Goal: Task Accomplishment & Management: Manage account settings

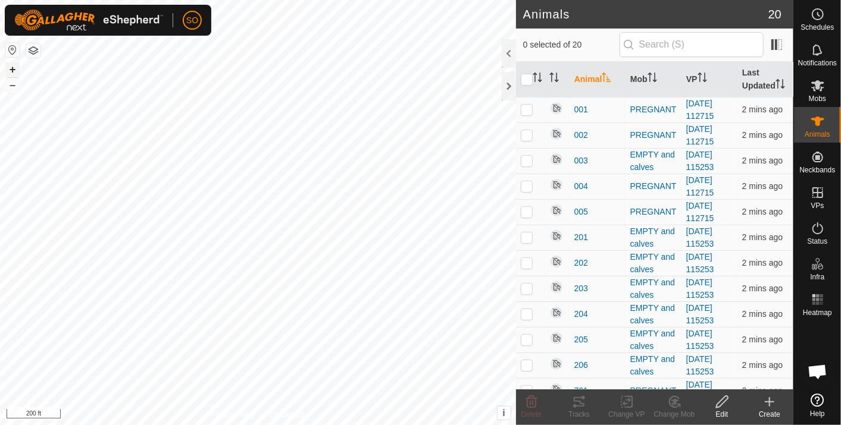
click at [10, 76] on div "+ – ⇧ i This application includes HERE Maps. © 2024 HERE. All rights reserved. …" at bounding box center [258, 212] width 516 height 425
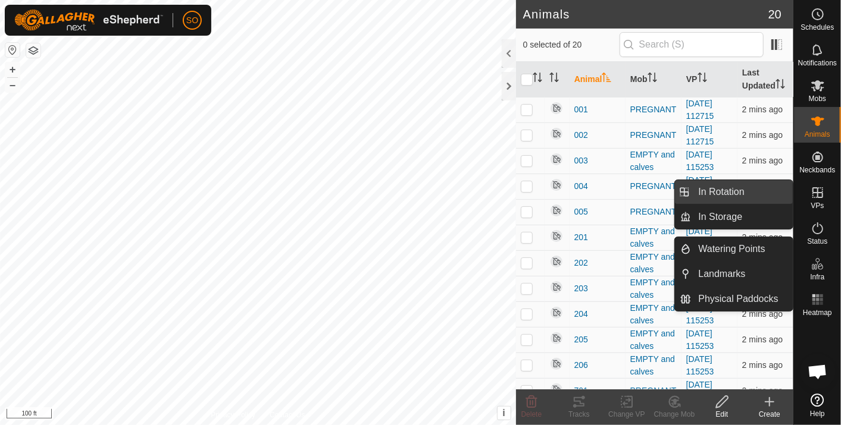
click at [756, 190] on link "In Rotation" at bounding box center [743, 192] width 102 height 24
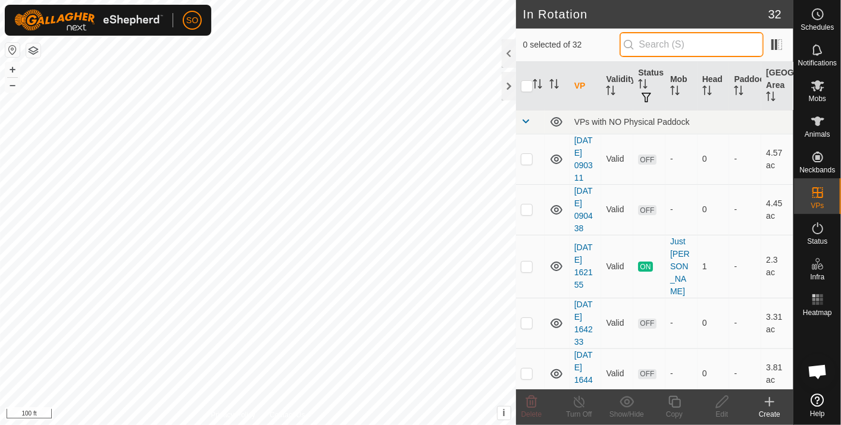
click at [657, 46] on input "text" at bounding box center [691, 44] width 144 height 25
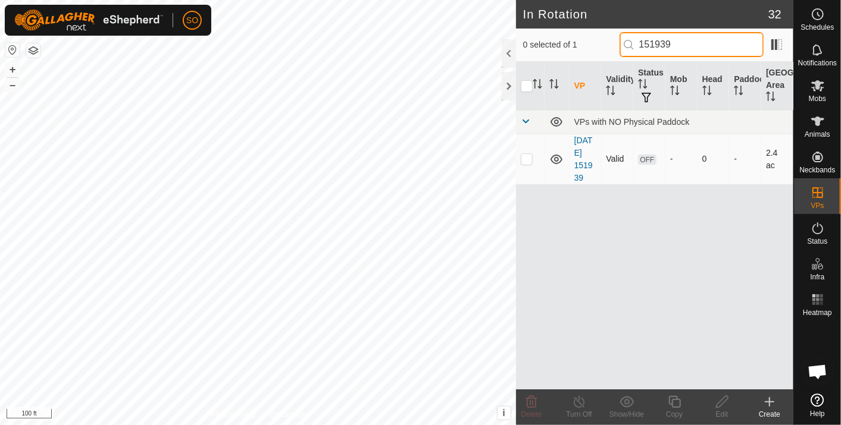
type input "151939"
click at [524, 157] on p-checkbox at bounding box center [527, 159] width 12 height 10
checkbox input "true"
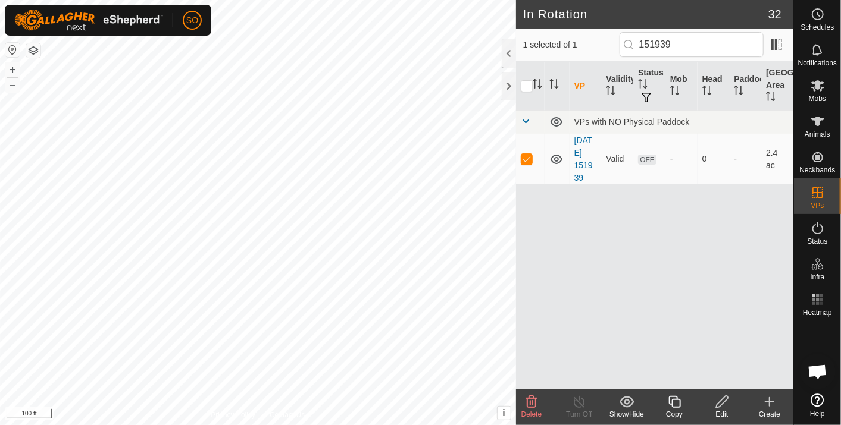
click at [722, 401] on icon at bounding box center [722, 402] width 15 height 14
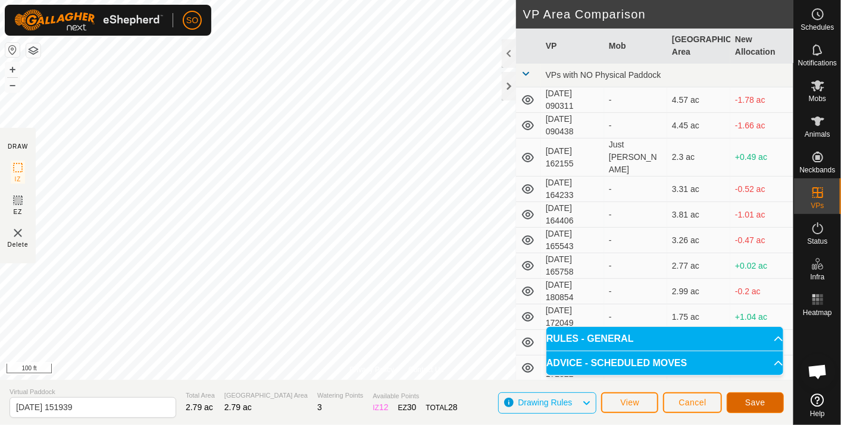
click at [755, 402] on span "Save" at bounding box center [755, 403] width 20 height 10
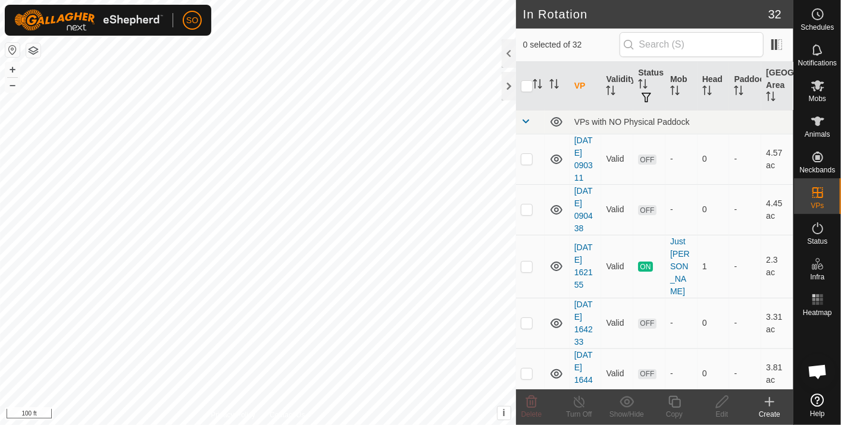
click at [768, 400] on icon at bounding box center [769, 402] width 14 height 14
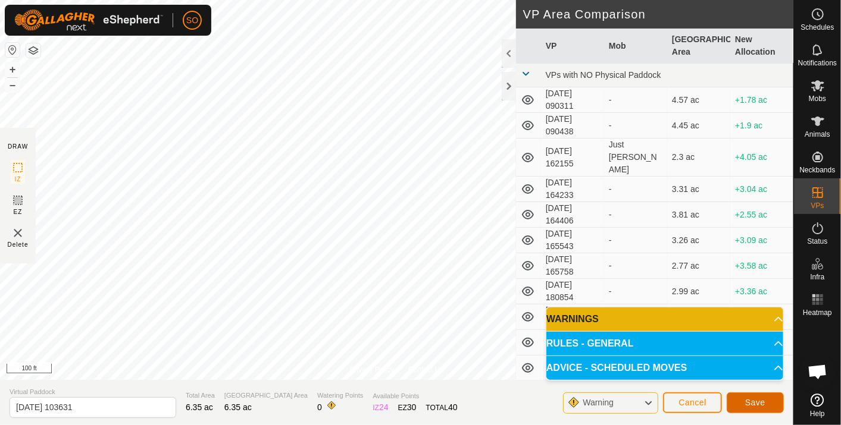
click at [752, 403] on span "Save" at bounding box center [755, 403] width 20 height 10
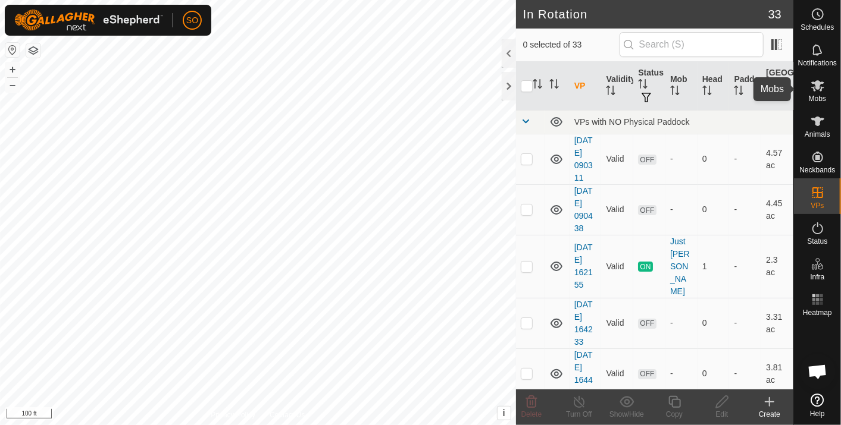
click at [818, 83] on icon at bounding box center [817, 85] width 13 height 11
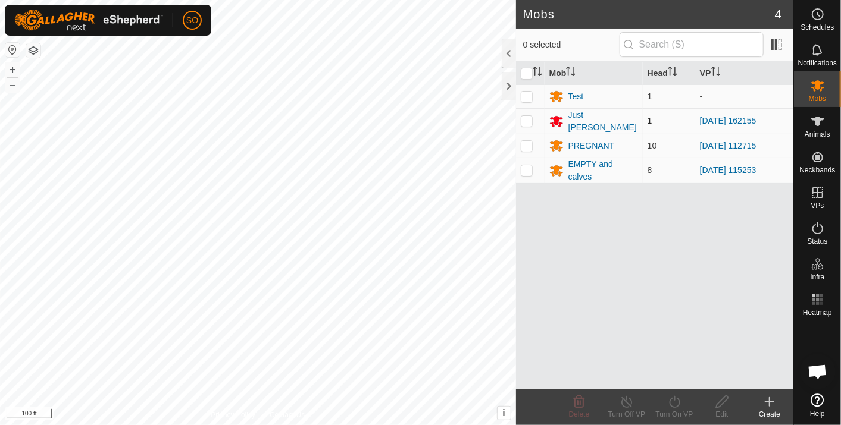
click at [530, 117] on p-checkbox at bounding box center [527, 121] width 12 height 10
checkbox input "true"
click at [675, 402] on icon at bounding box center [674, 402] width 15 height 14
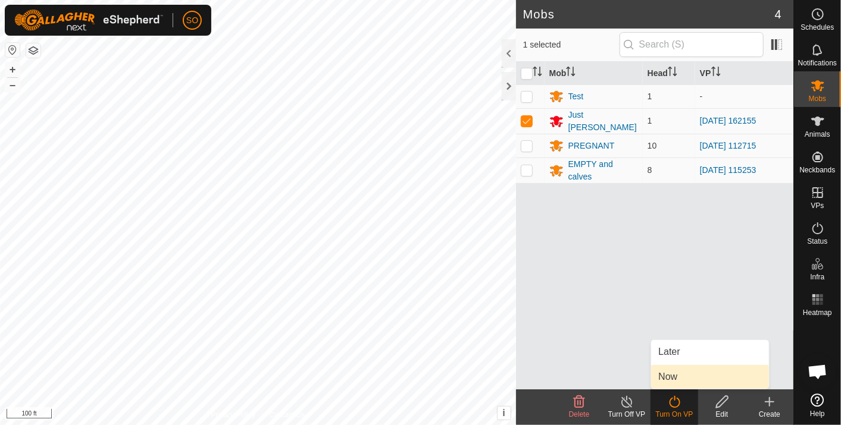
click at [680, 374] on link "Now" at bounding box center [710, 377] width 118 height 24
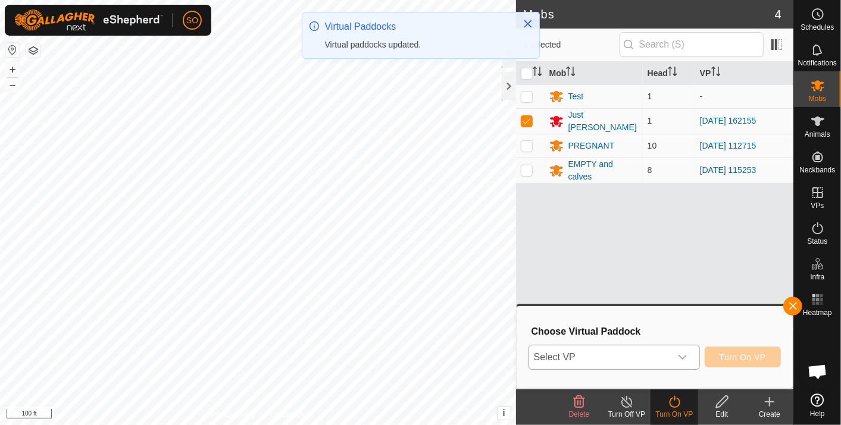
click at [586, 358] on span "Select VP" at bounding box center [600, 358] width 142 height 24
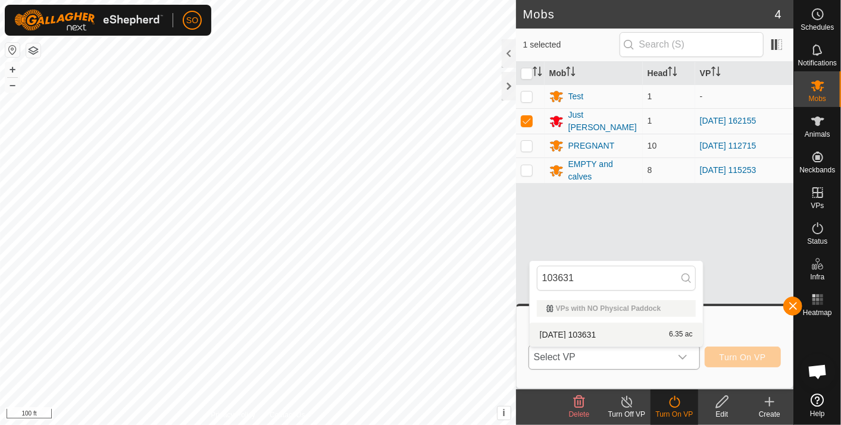
type input "103631"
click at [589, 331] on li "[DATE] 103631 6.35 ac" at bounding box center [616, 335] width 173 height 24
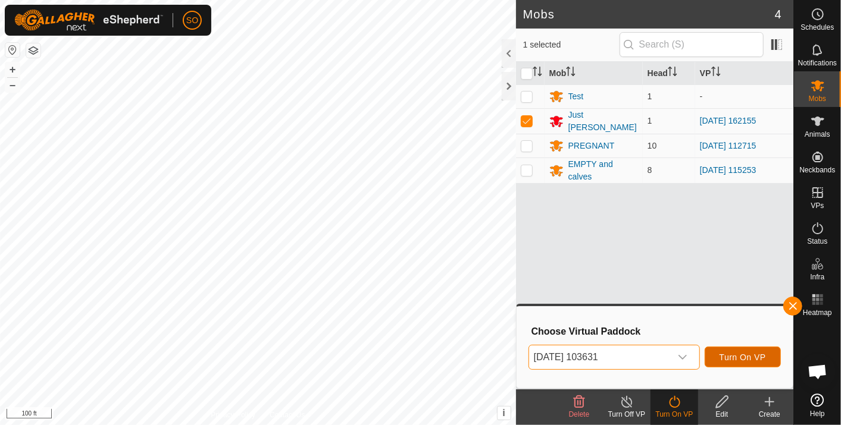
click at [740, 356] on span "Turn On VP" at bounding box center [742, 358] width 46 height 10
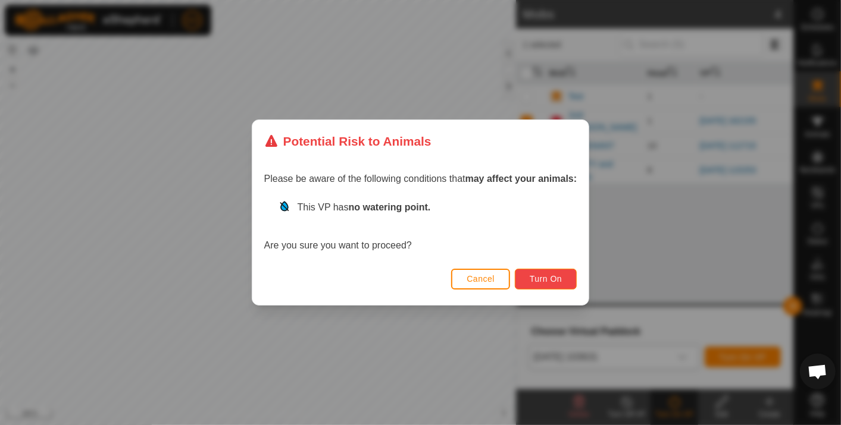
click at [540, 275] on span "Turn On" at bounding box center [546, 279] width 32 height 10
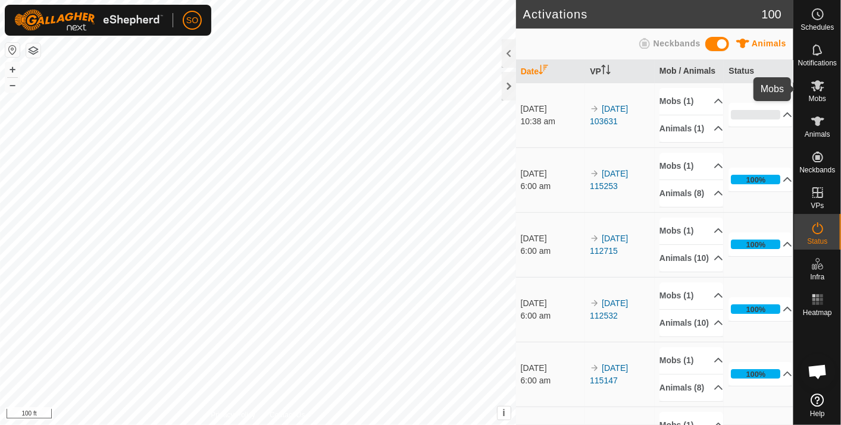
click at [818, 84] on icon at bounding box center [817, 85] width 13 height 11
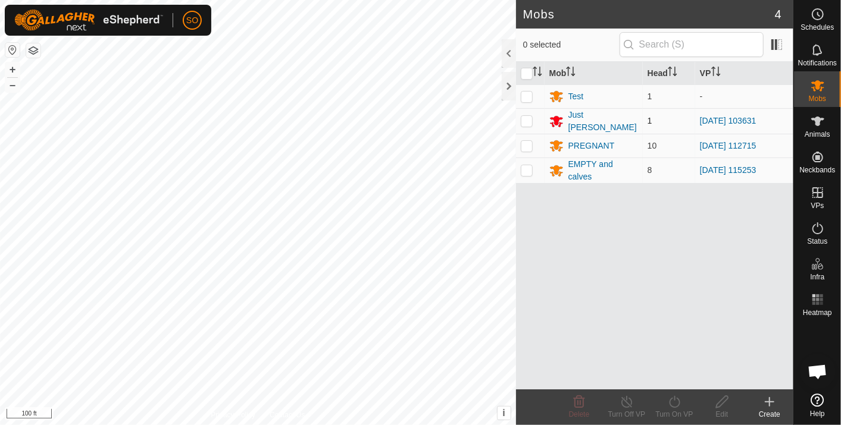
click at [528, 118] on p-checkbox at bounding box center [527, 121] width 12 height 10
click at [525, 120] on p-checkbox at bounding box center [527, 121] width 12 height 10
checkbox input "false"
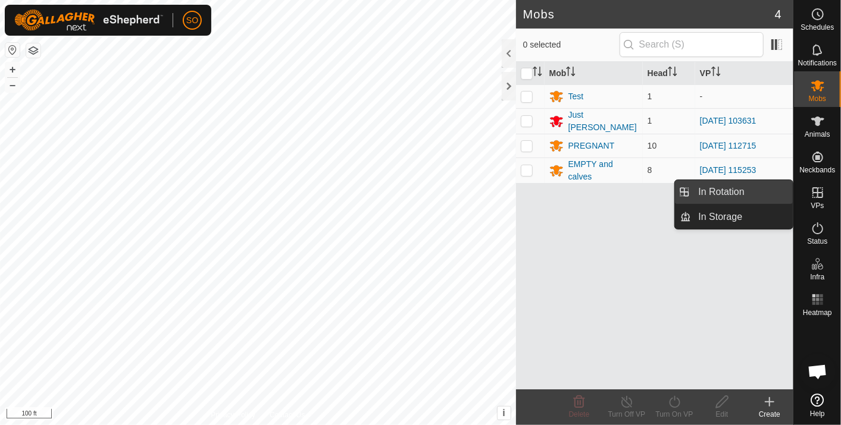
click at [743, 186] on link "In Rotation" at bounding box center [743, 192] width 102 height 24
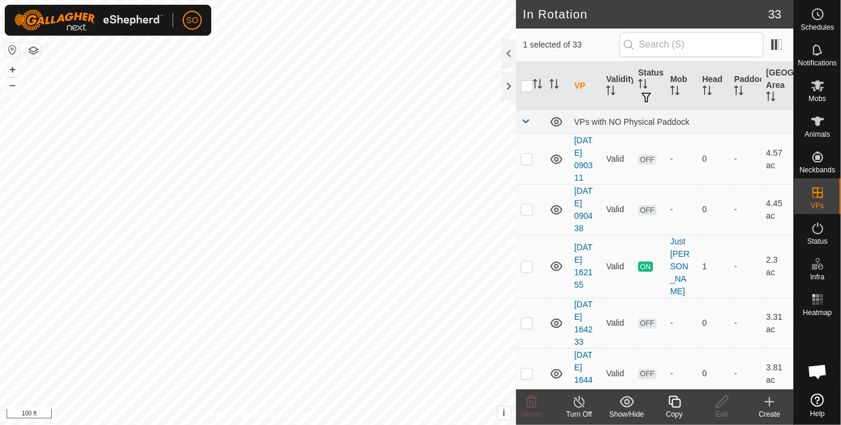
click at [769, 399] on icon at bounding box center [769, 402] width 0 height 8
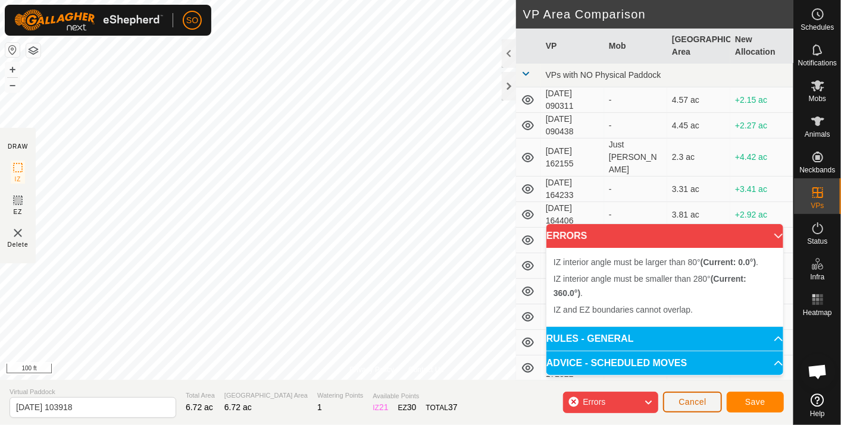
click at [702, 398] on span "Cancel" at bounding box center [692, 403] width 28 height 10
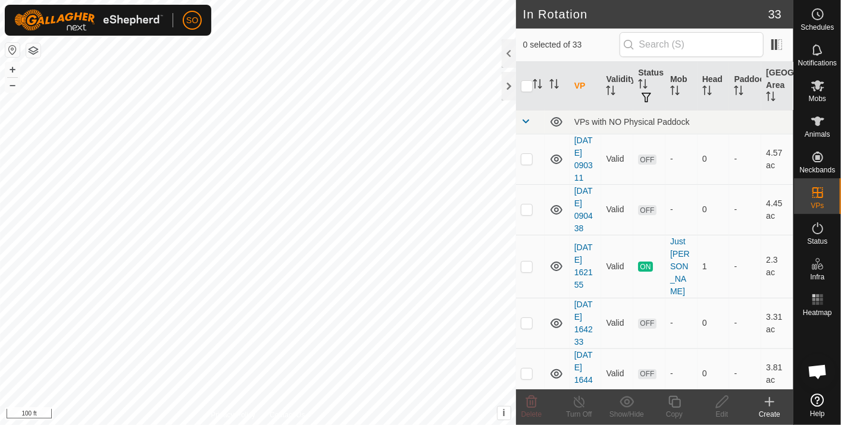
click at [766, 398] on icon at bounding box center [769, 402] width 14 height 14
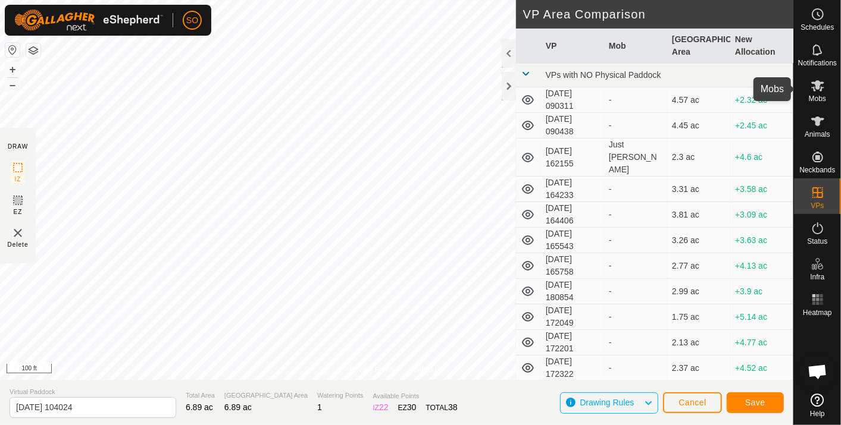
click at [818, 83] on icon at bounding box center [817, 85] width 13 height 11
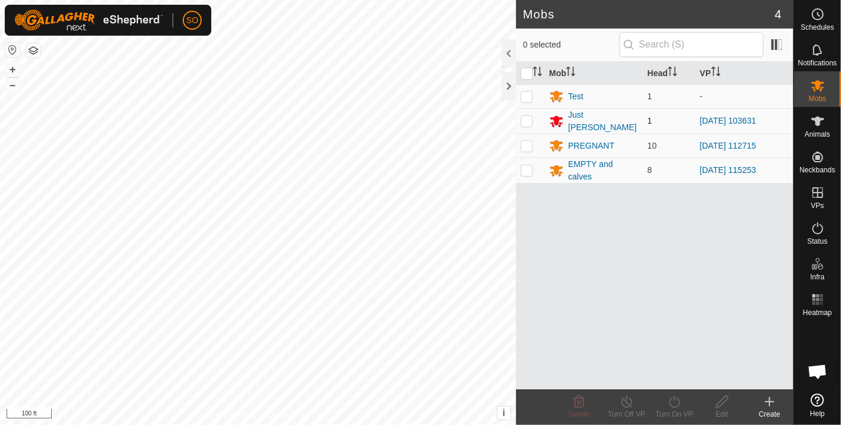
click at [527, 119] on p-checkbox at bounding box center [527, 121] width 12 height 10
checkbox input "true"
click at [673, 398] on icon at bounding box center [674, 402] width 15 height 14
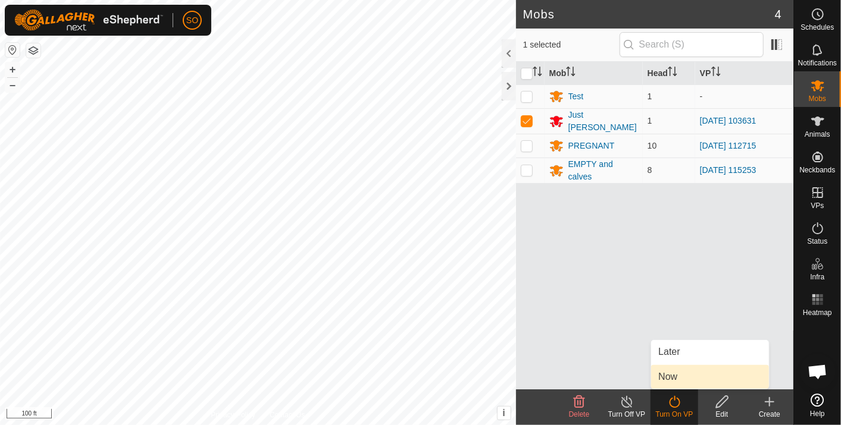
click at [679, 375] on link "Now" at bounding box center [710, 377] width 118 height 24
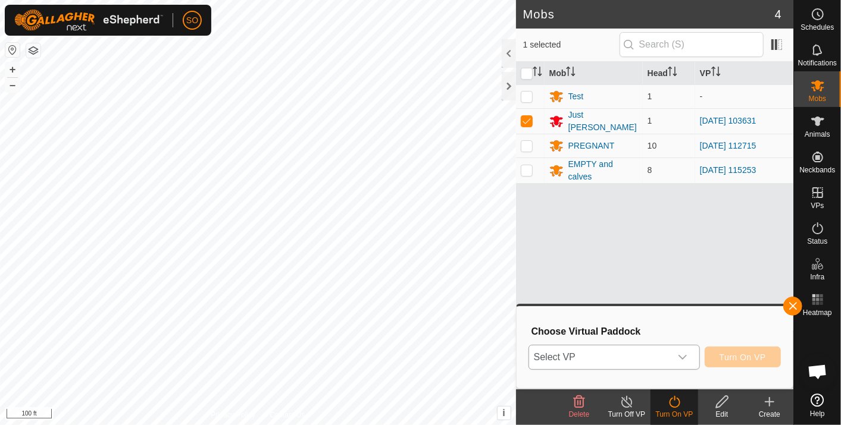
click at [577, 352] on span "Select VP" at bounding box center [600, 358] width 142 height 24
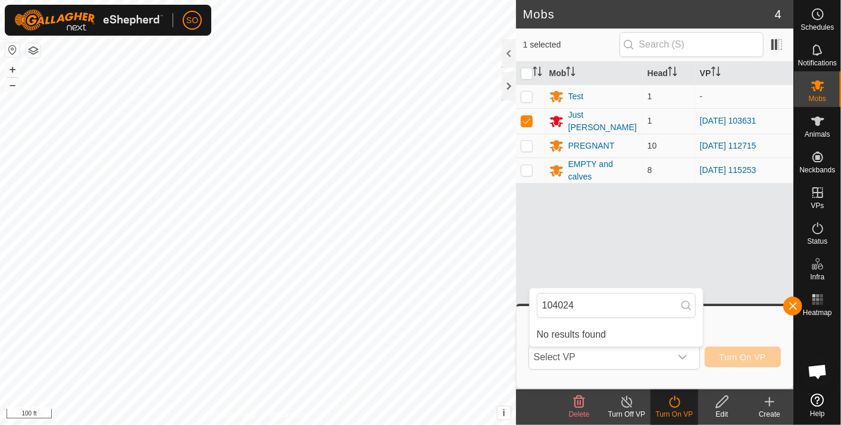
type input "104024"
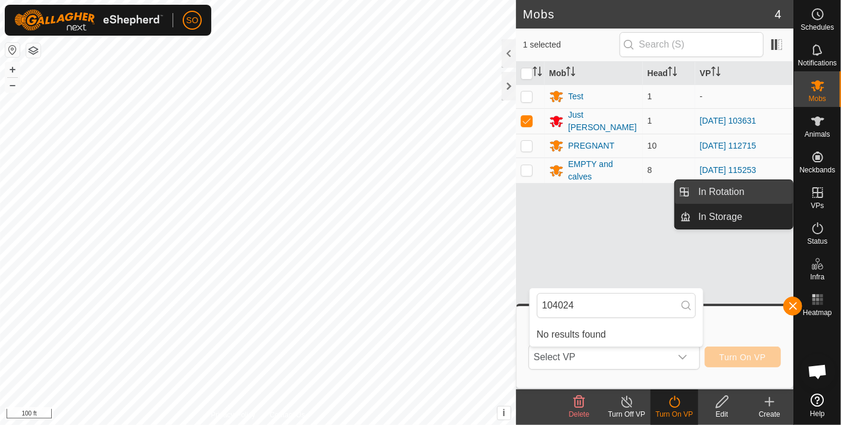
click at [738, 185] on link "In Rotation" at bounding box center [743, 192] width 102 height 24
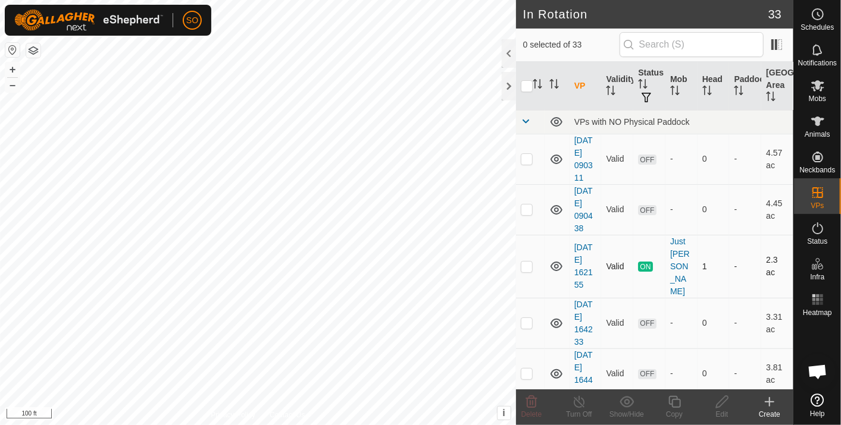
checkbox input "true"
click at [669, 49] on input "text" at bounding box center [691, 44] width 144 height 25
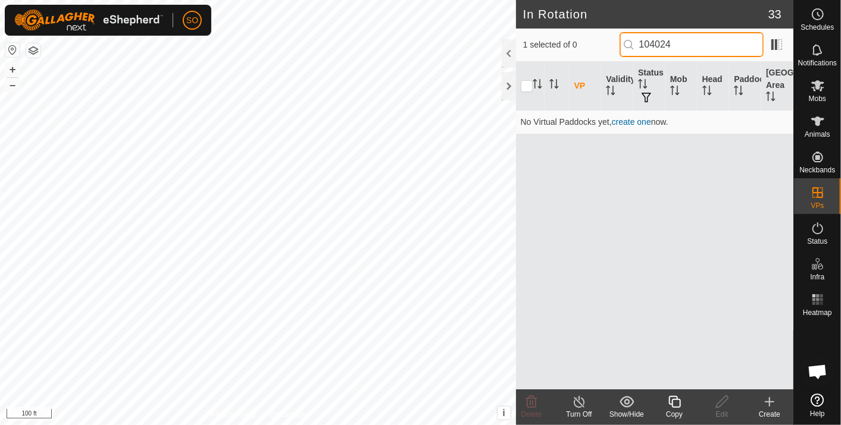
type input "104024"
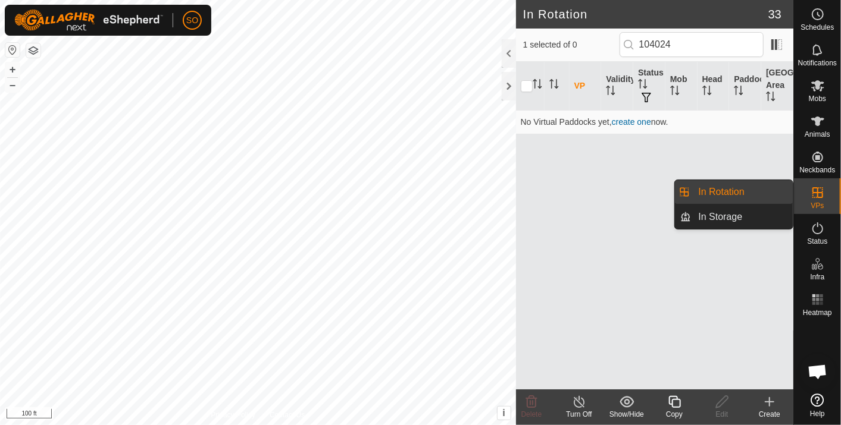
click at [730, 187] on link "In Rotation" at bounding box center [743, 192] width 102 height 24
click at [722, 187] on link "In Rotation" at bounding box center [743, 192] width 102 height 24
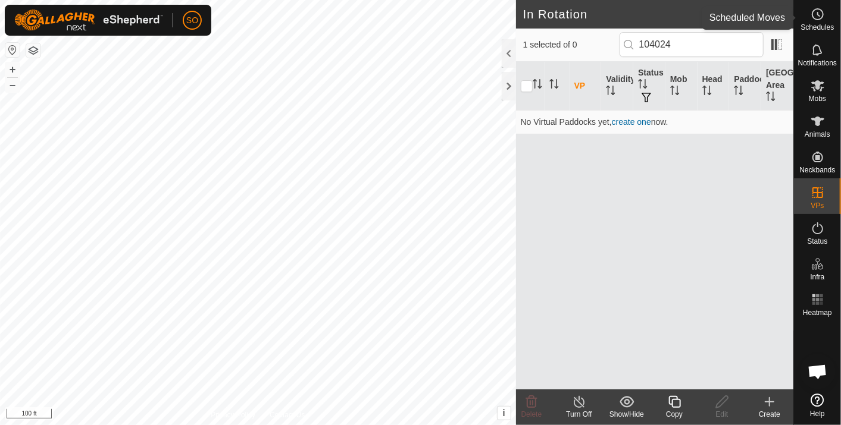
click at [814, 12] on icon at bounding box center [818, 14] width 14 height 14
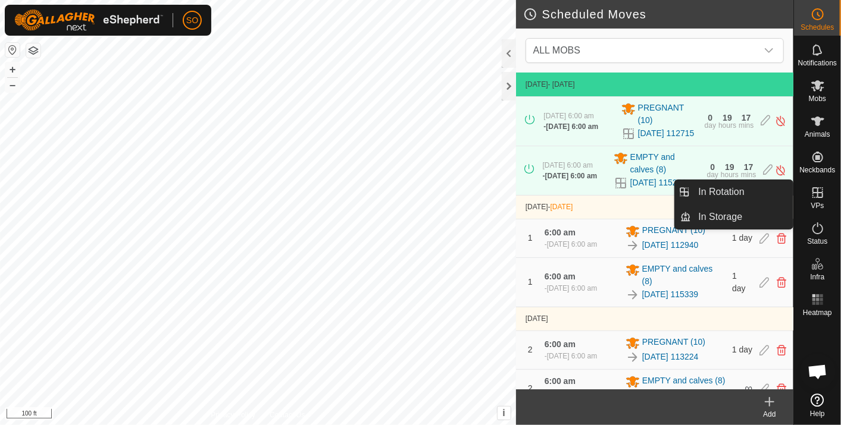
click at [816, 192] on icon at bounding box center [817, 192] width 11 height 11
click at [722, 185] on link "In Rotation" at bounding box center [743, 192] width 102 height 24
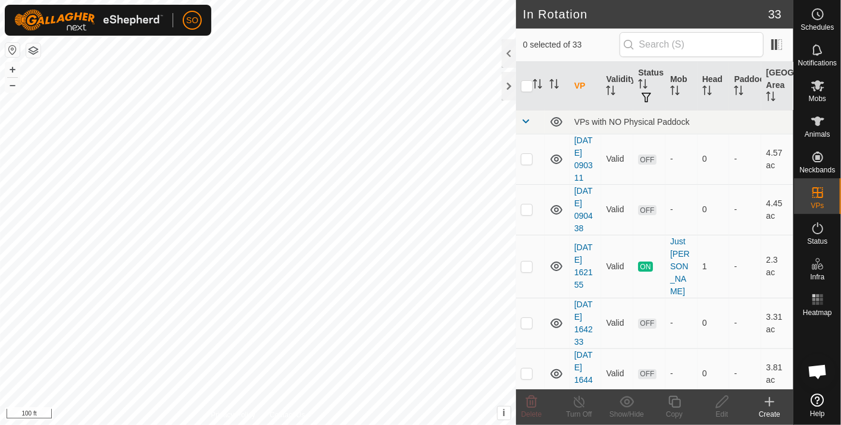
click at [769, 399] on icon at bounding box center [769, 402] width 0 height 8
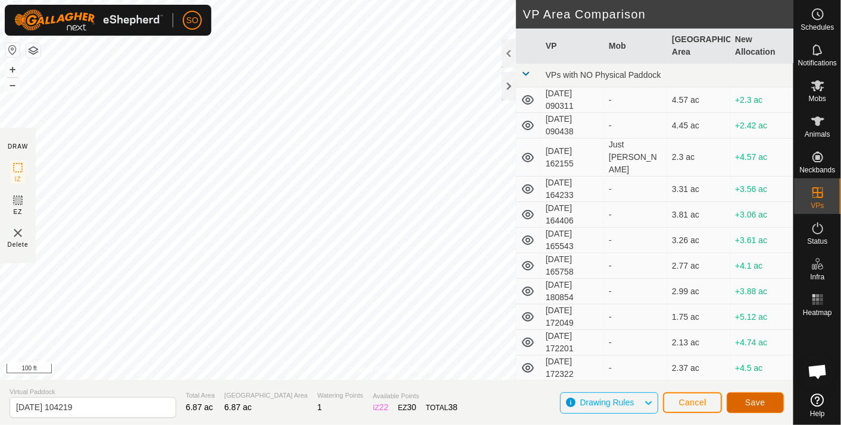
click at [755, 398] on button "Save" at bounding box center [755, 403] width 57 height 21
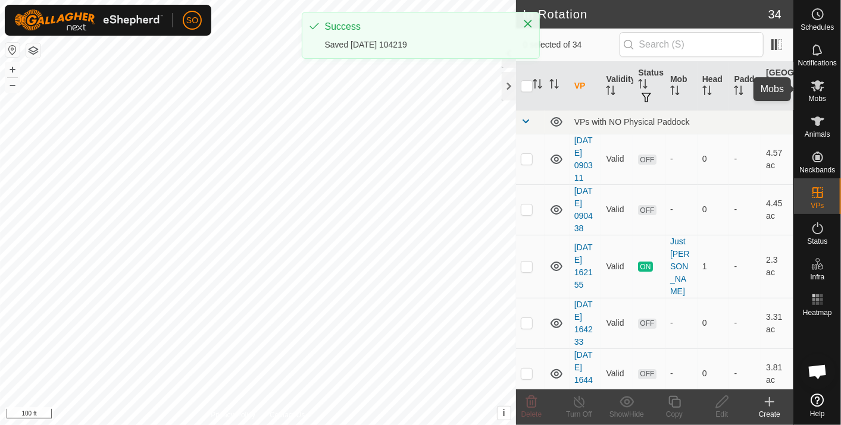
click at [818, 83] on icon at bounding box center [817, 85] width 13 height 11
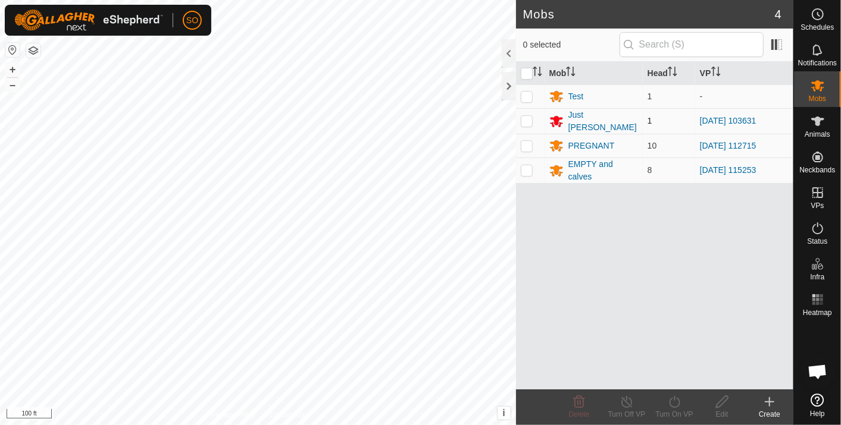
click at [526, 117] on p-checkbox at bounding box center [527, 121] width 12 height 10
checkbox input "true"
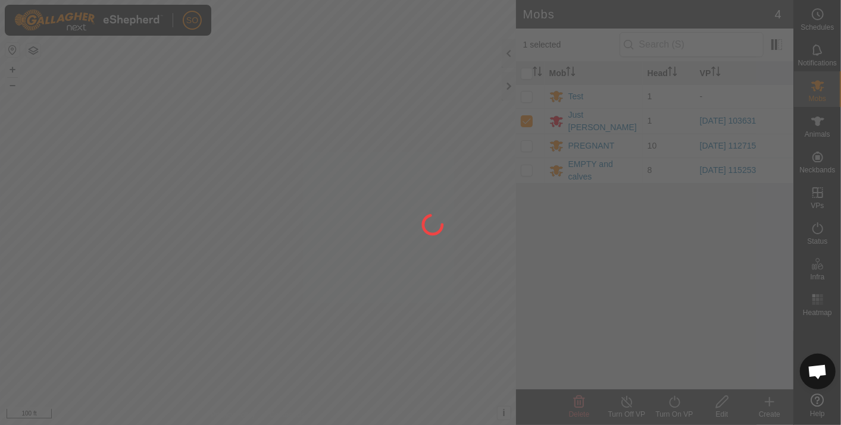
click at [675, 401] on div at bounding box center [420, 212] width 841 height 425
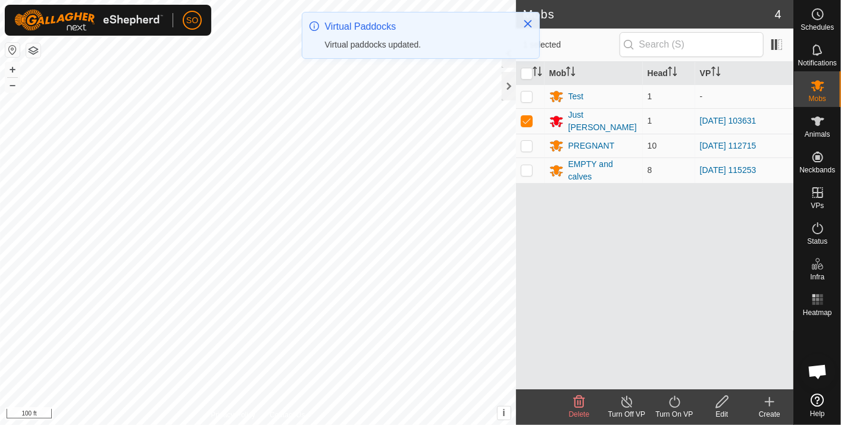
click at [675, 401] on icon at bounding box center [674, 402] width 15 height 14
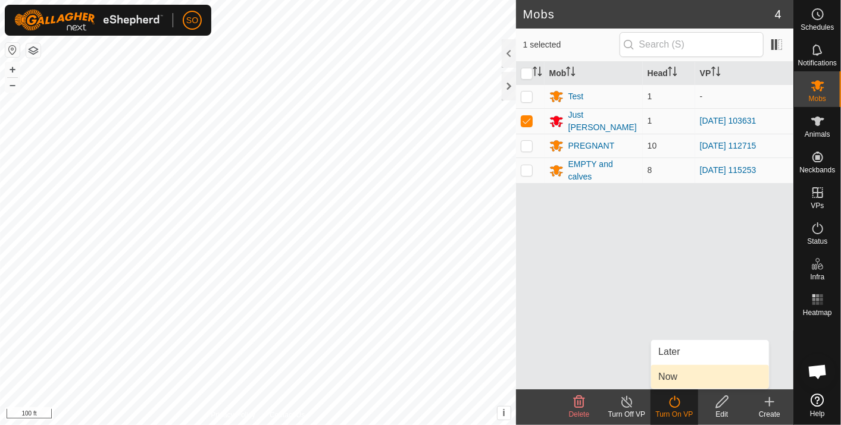
click at [665, 372] on link "Now" at bounding box center [710, 377] width 118 height 24
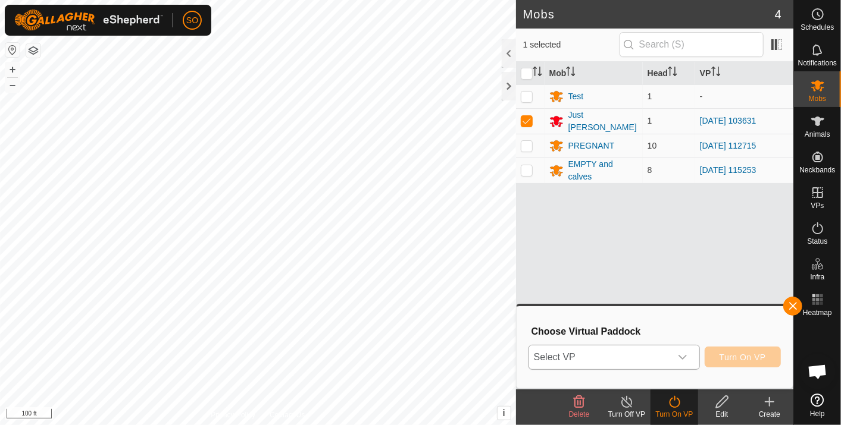
click at [622, 356] on span "Select VP" at bounding box center [600, 358] width 142 height 24
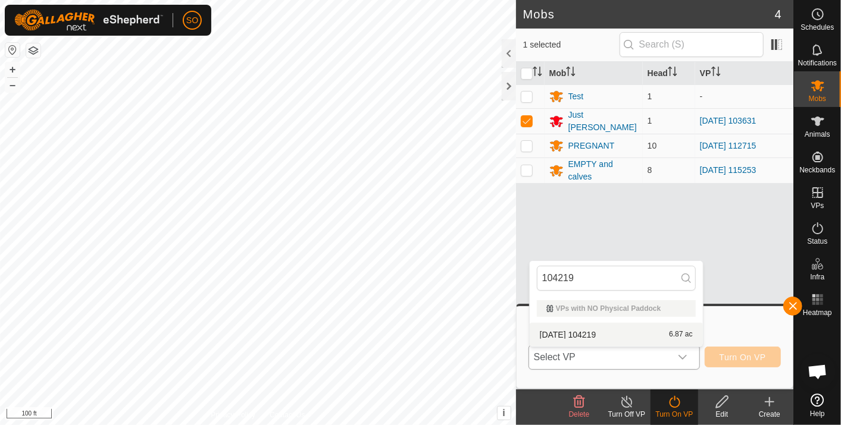
type input "104219"
click at [599, 330] on li "[DATE] 104219 6.87 ac" at bounding box center [616, 335] width 173 height 24
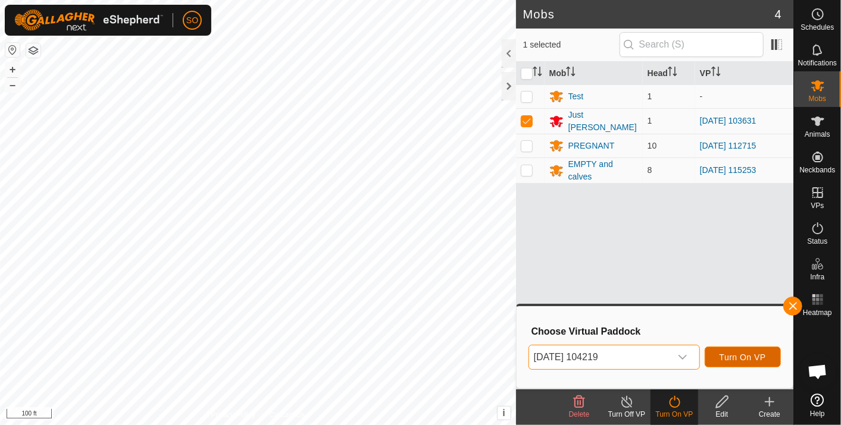
click at [745, 357] on span "Turn On VP" at bounding box center [742, 358] width 46 height 10
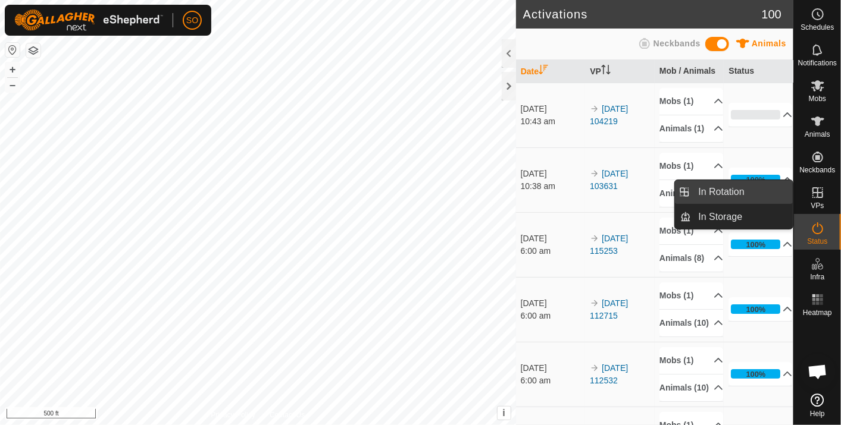
click at [719, 188] on link "In Rotation" at bounding box center [743, 192] width 102 height 24
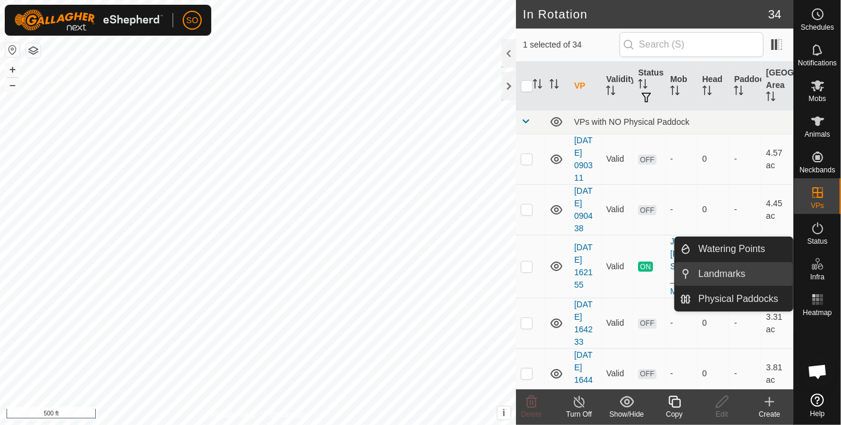
click at [739, 273] on link "Landmarks" at bounding box center [743, 274] width 102 height 24
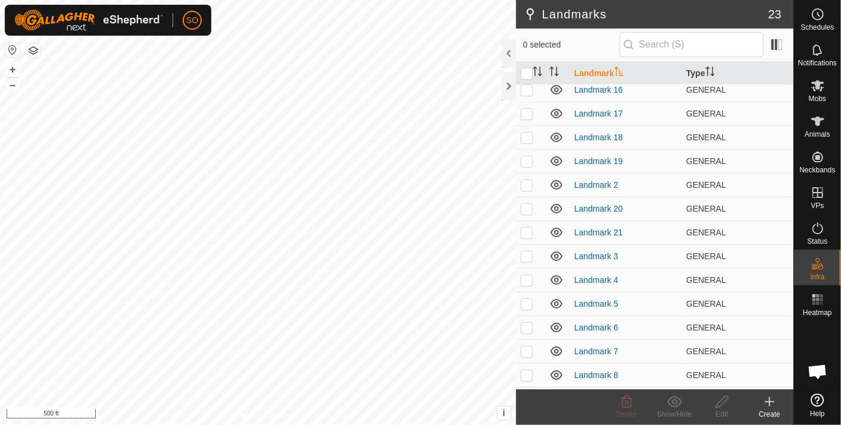
scroll to position [241, 0]
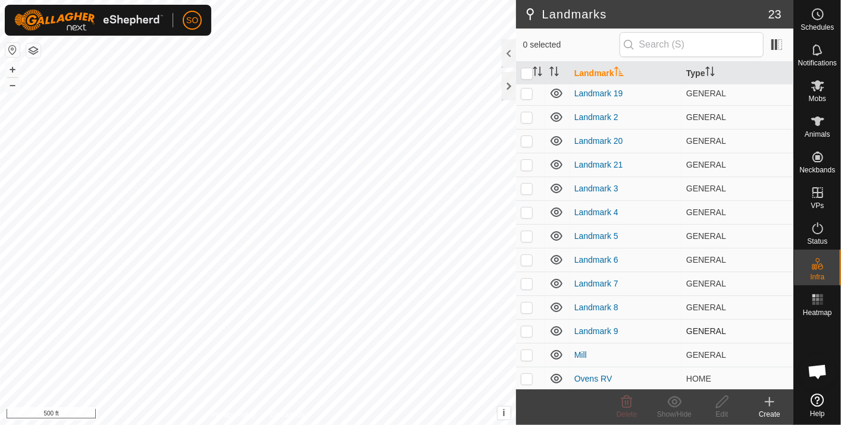
click at [527, 330] on p-checkbox at bounding box center [527, 332] width 12 height 10
checkbox input "true"
click at [721, 400] on icon at bounding box center [722, 402] width 15 height 14
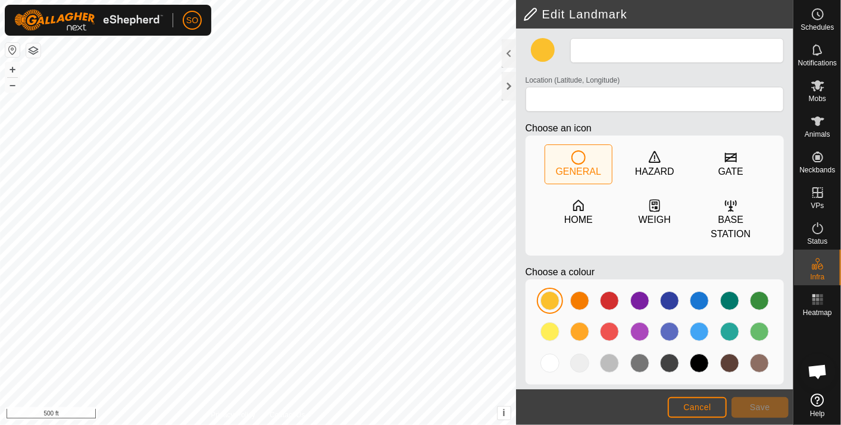
type input "Landmark 9"
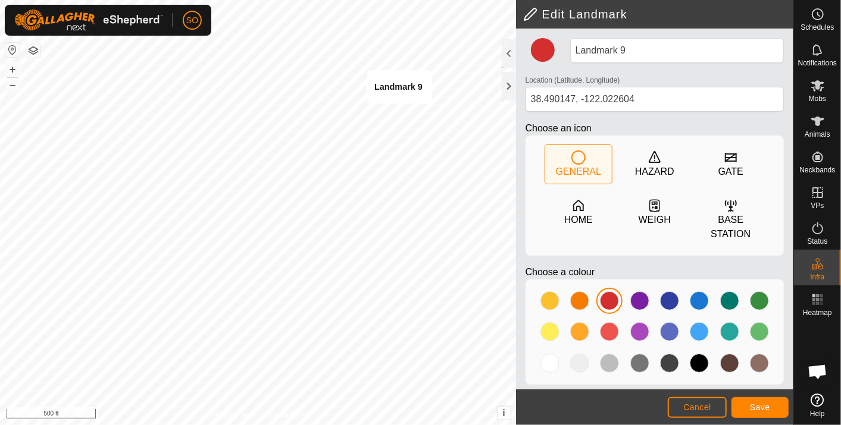
type input "38.490154, -122.022526"
click at [768, 409] on span "Save" at bounding box center [760, 408] width 20 height 10
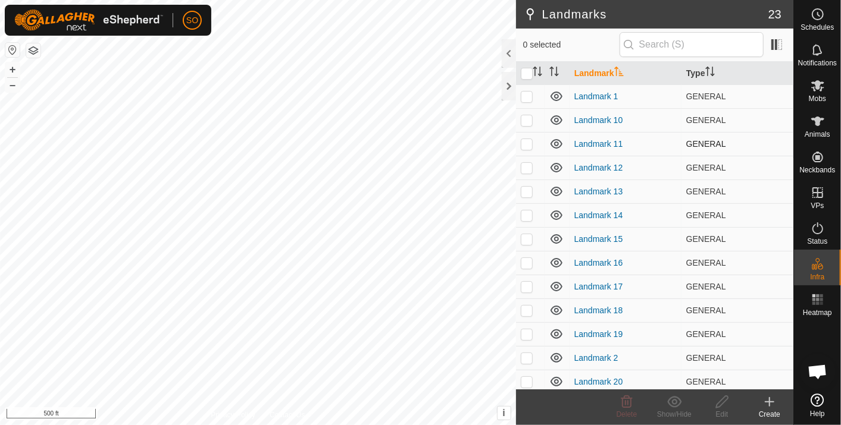
click at [524, 139] on p-checkbox at bounding box center [527, 144] width 12 height 10
checkbox input "true"
click at [722, 399] on icon at bounding box center [722, 402] width 15 height 14
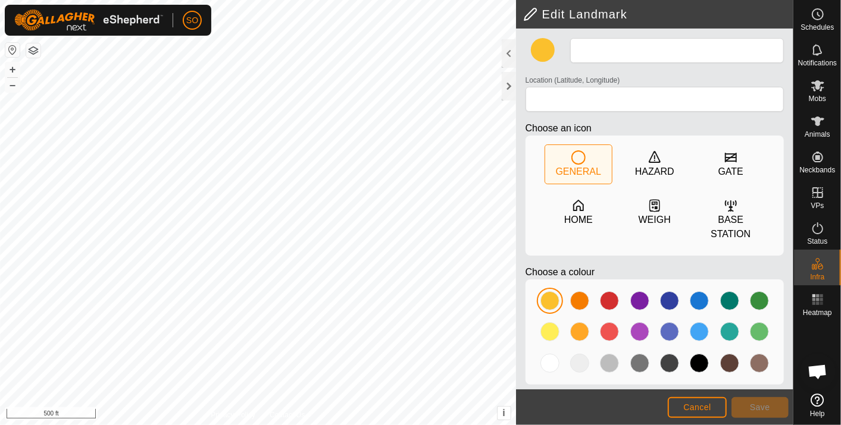
type input "Landmark 11"
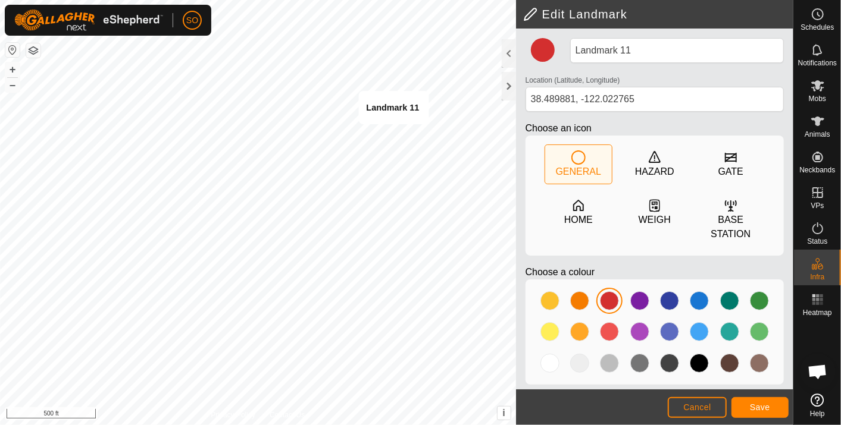
type input "38.489840, -122.022687"
click at [757, 405] on span "Save" at bounding box center [760, 408] width 20 height 10
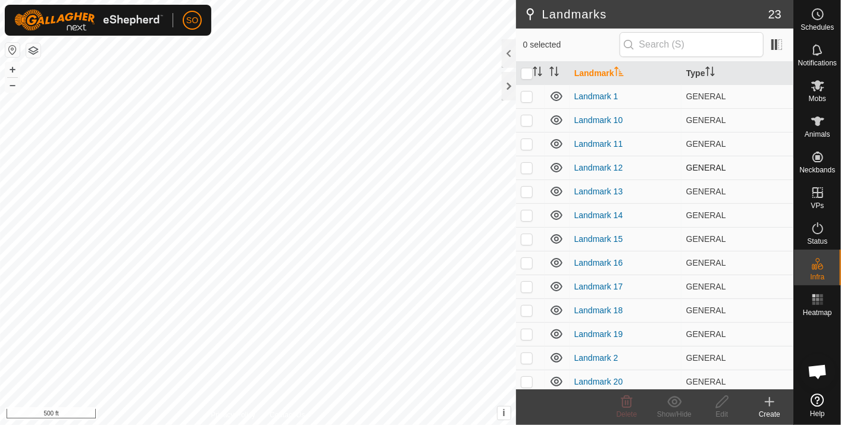
click at [528, 165] on p-checkbox at bounding box center [527, 168] width 12 height 10
checkbox input "true"
click at [725, 400] on icon at bounding box center [722, 402] width 15 height 14
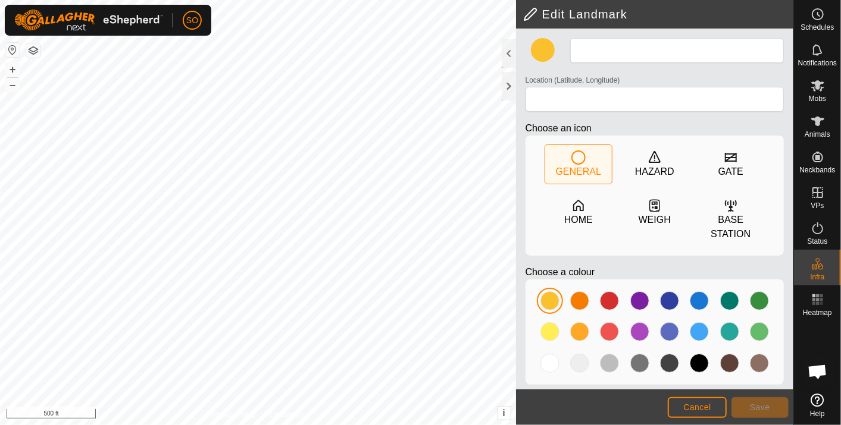
type input "Landmark 12"
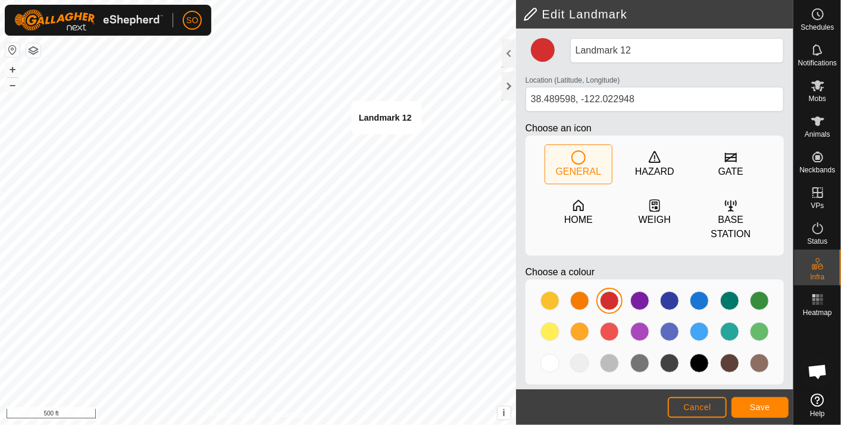
type input "38.489564, -122.022853"
click at [753, 408] on span "Save" at bounding box center [760, 408] width 20 height 10
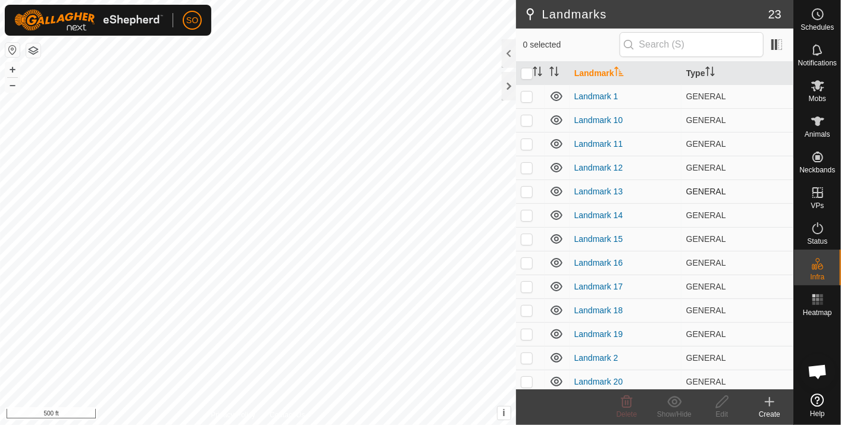
click at [523, 189] on p-checkbox at bounding box center [527, 192] width 12 height 10
checkbox input "true"
click at [724, 398] on icon at bounding box center [722, 402] width 15 height 14
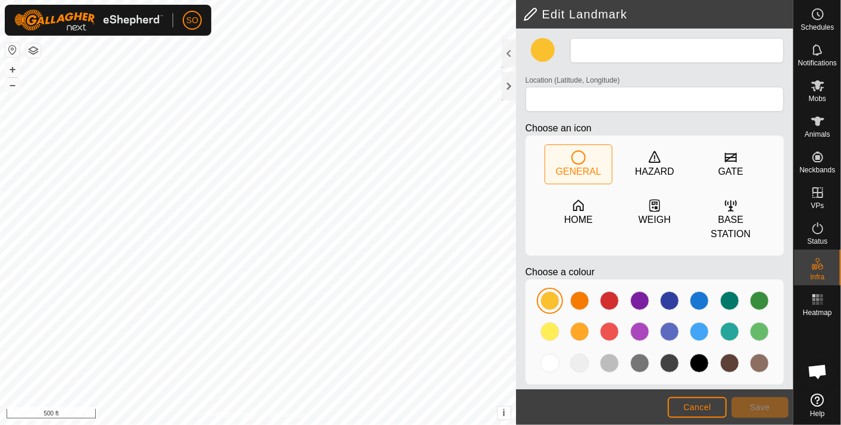
type input "Landmark 13"
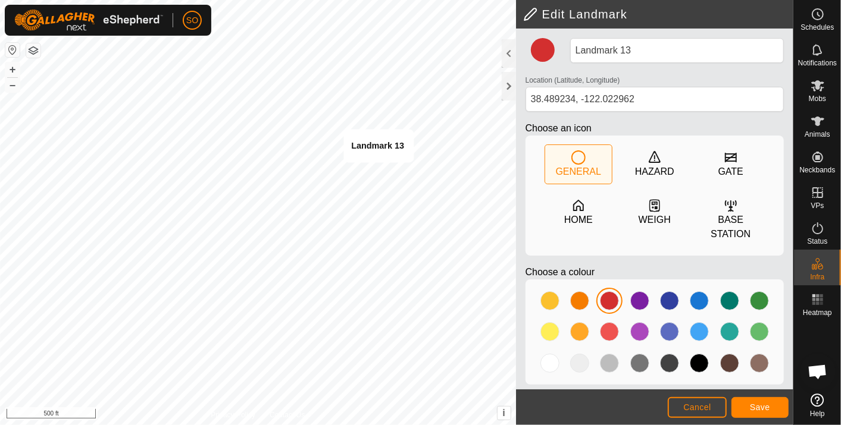
type input "38.489240, -122.022988"
click at [764, 408] on span "Save" at bounding box center [760, 408] width 20 height 10
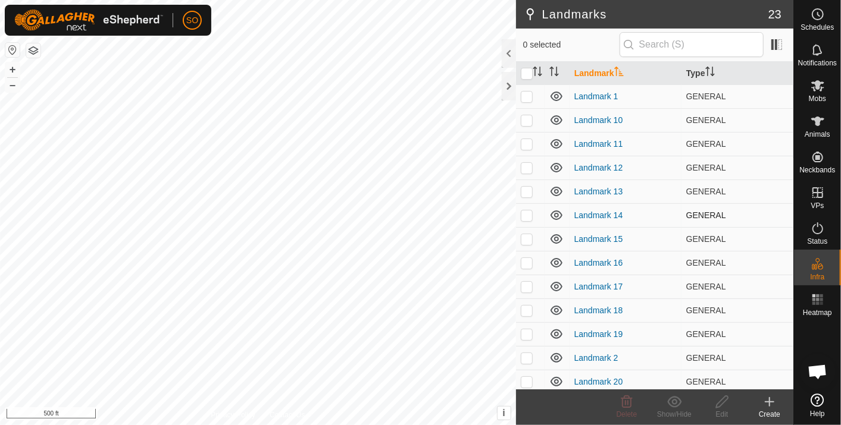
click at [527, 214] on p-checkbox at bounding box center [527, 216] width 12 height 10
checkbox input "true"
click at [720, 402] on icon at bounding box center [722, 402] width 12 height 12
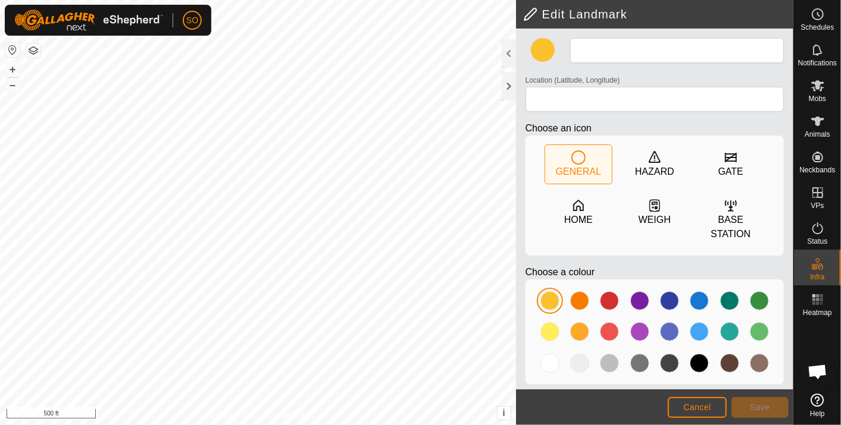
type input "Landmark 14"
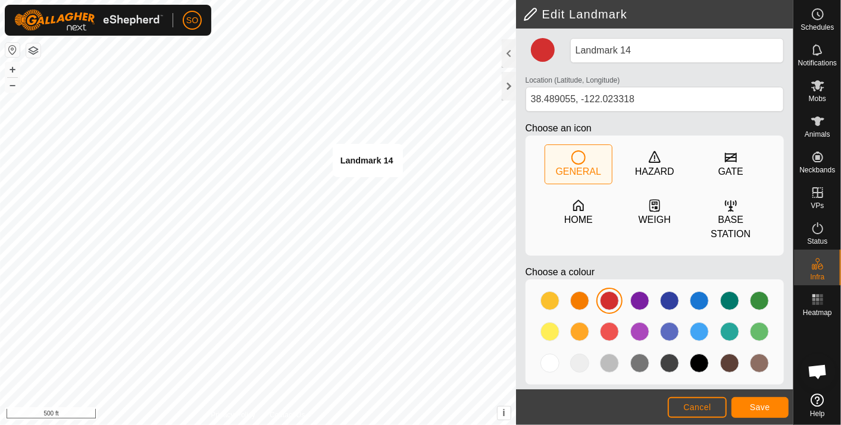
type input "38.489008, -122.023171"
click at [753, 405] on span "Save" at bounding box center [760, 408] width 20 height 10
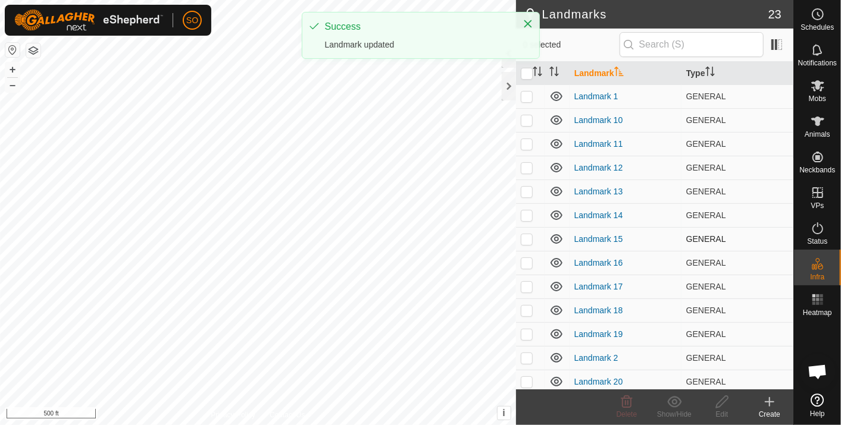
click at [528, 236] on p-checkbox at bounding box center [527, 239] width 12 height 10
checkbox input "true"
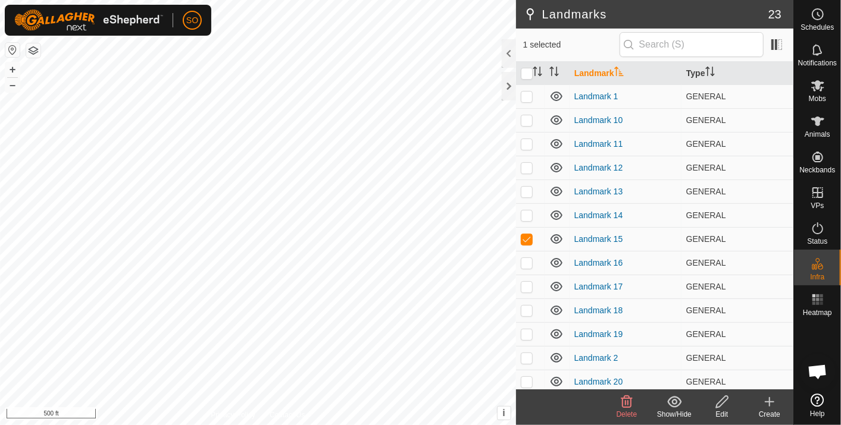
click at [725, 401] on icon at bounding box center [722, 402] width 15 height 14
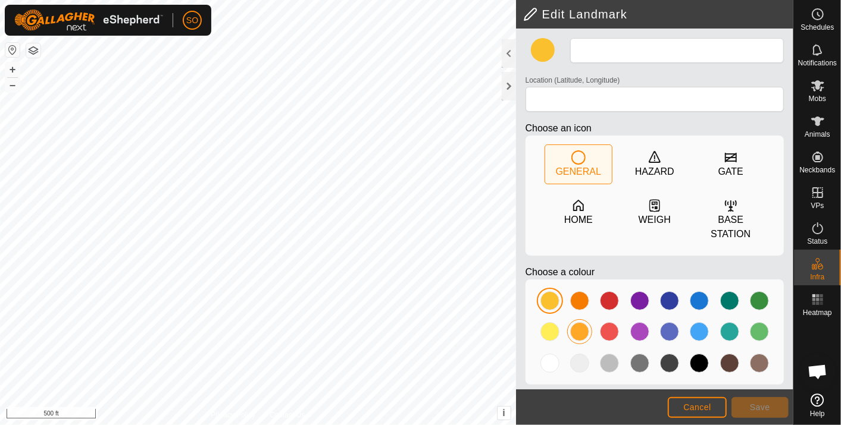
type input "Landmark 15"
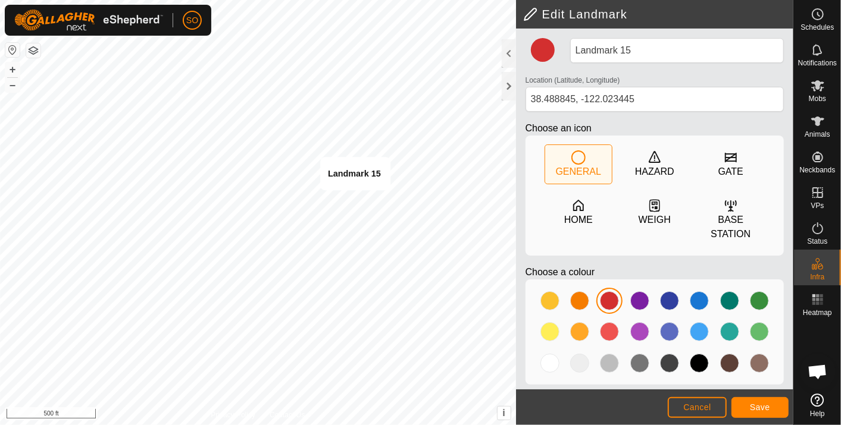
type input "38.488798, -122.023324"
click at [761, 405] on span "Save" at bounding box center [760, 408] width 20 height 10
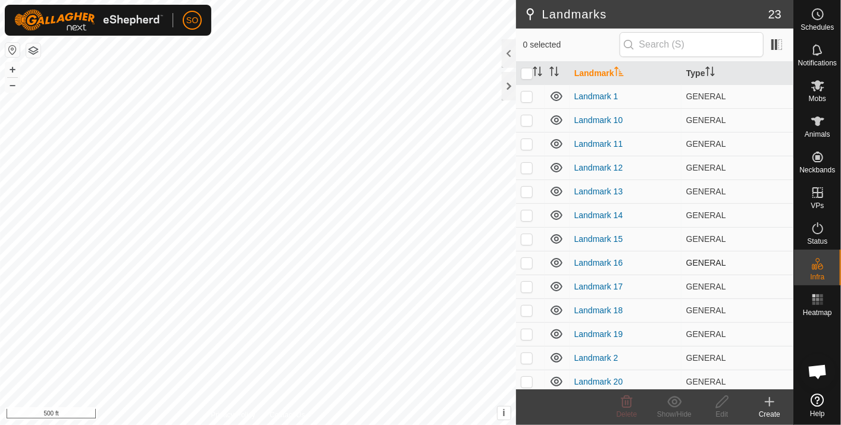
click at [524, 258] on p-tablecheckbox at bounding box center [527, 263] width 12 height 10
checkbox input "true"
click at [721, 399] on icon at bounding box center [722, 402] width 15 height 14
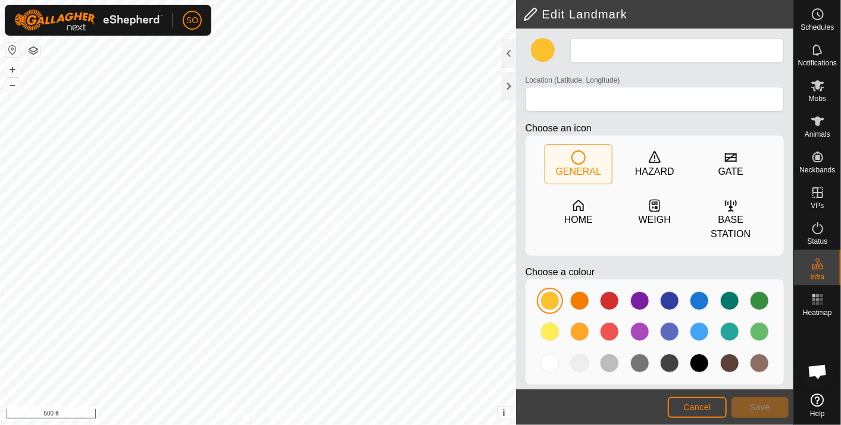
type input "Landmark 16"
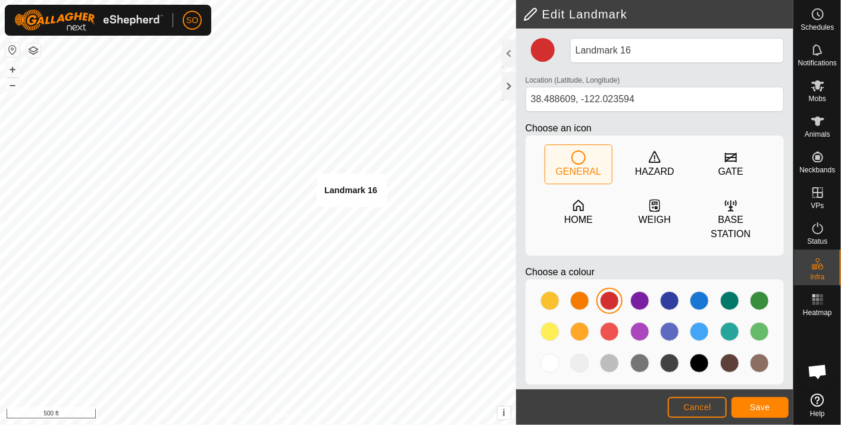
type input "38.488575, -122.023482"
click at [756, 405] on span "Save" at bounding box center [760, 408] width 20 height 10
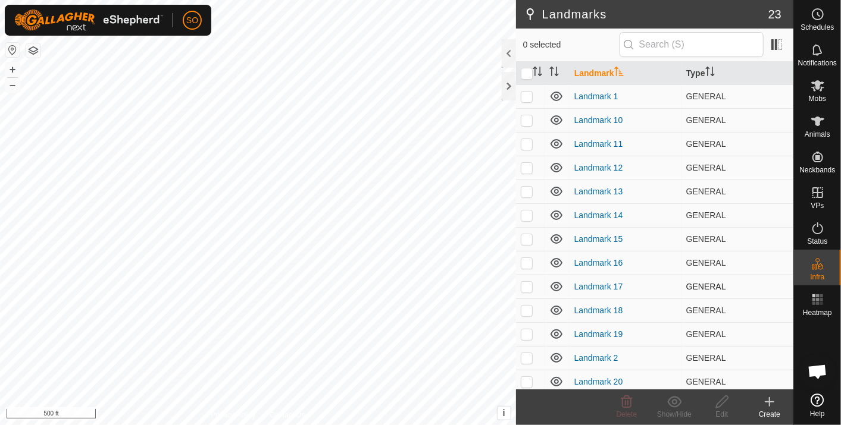
click at [525, 285] on p-checkbox at bounding box center [527, 287] width 12 height 10
checkbox input "true"
click at [719, 398] on icon at bounding box center [722, 402] width 15 height 14
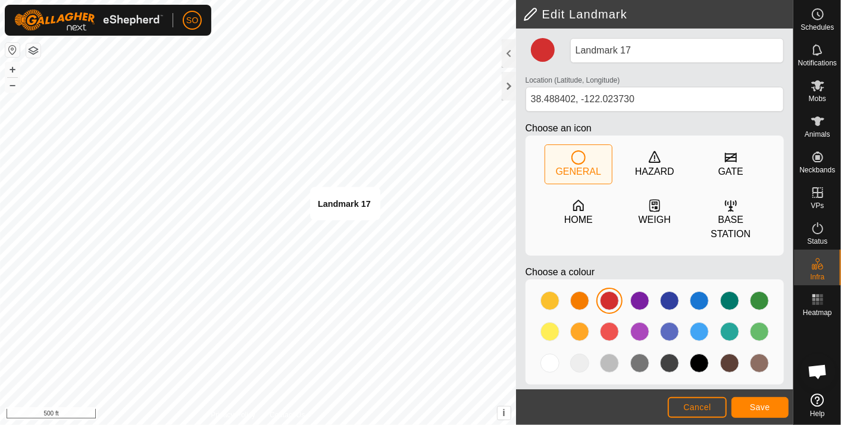
type input "38.488334, -122.023618"
click at [759, 404] on span "Save" at bounding box center [760, 408] width 20 height 10
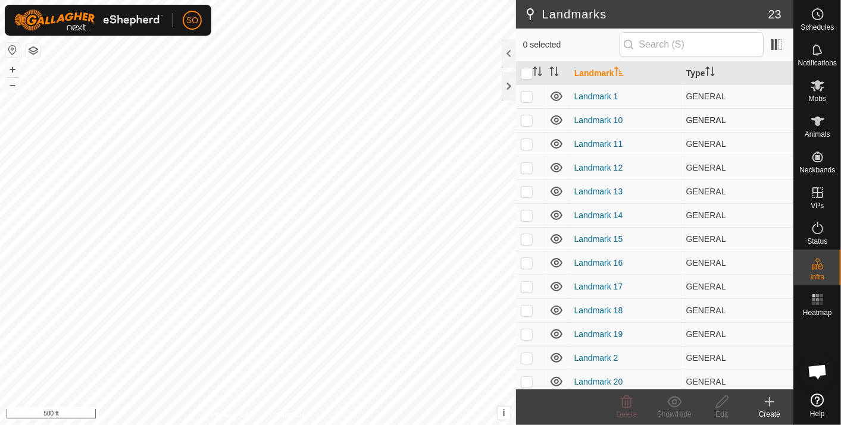
click at [526, 117] on p-checkbox at bounding box center [527, 120] width 12 height 10
checkbox input "true"
click at [723, 398] on icon at bounding box center [722, 402] width 12 height 12
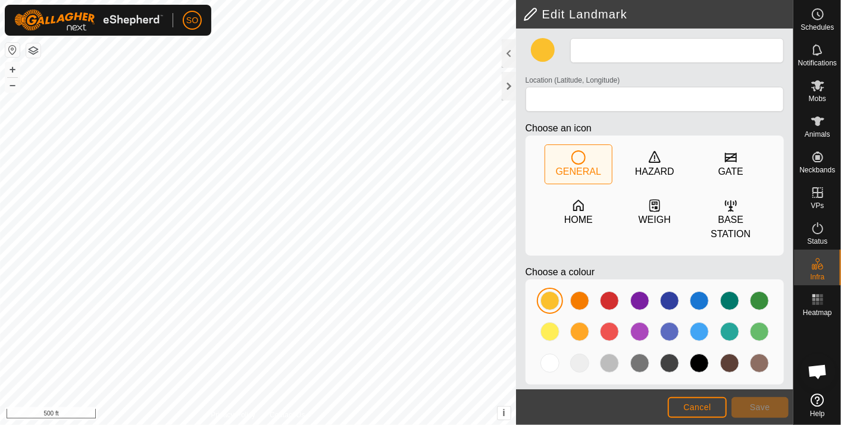
type input "Landmark 10"
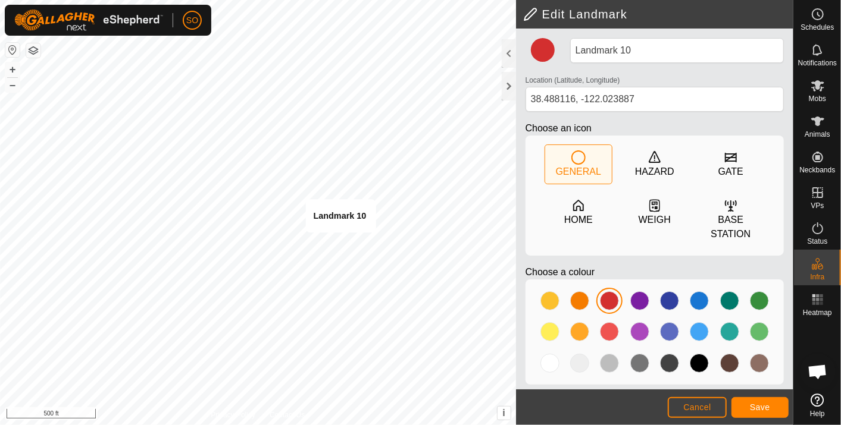
type input "38.488130, -122.023757"
click at [762, 402] on button "Save" at bounding box center [759, 408] width 57 height 21
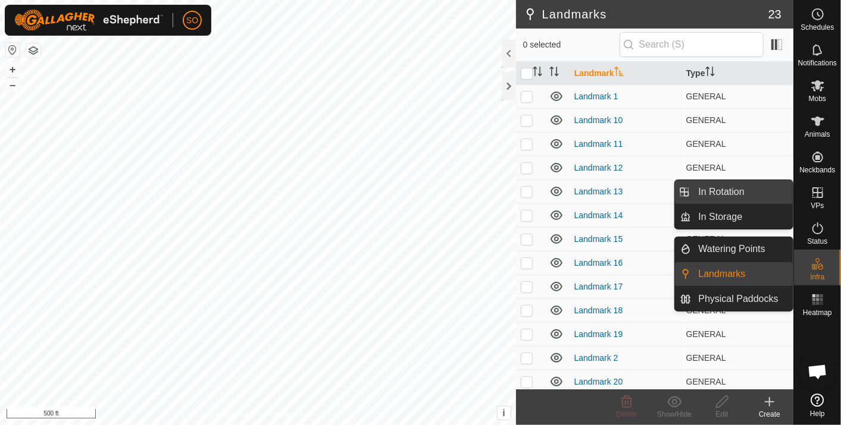
click at [730, 189] on link "In Rotation" at bounding box center [743, 192] width 102 height 24
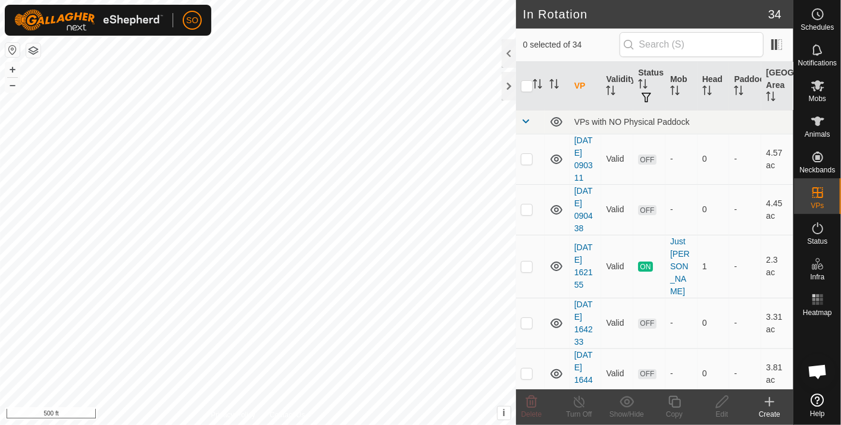
click at [770, 399] on icon at bounding box center [769, 402] width 14 height 14
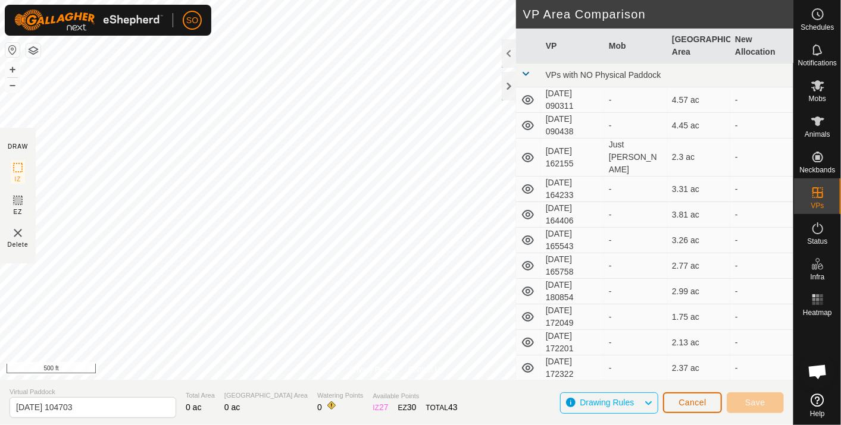
click at [683, 400] on span "Cancel" at bounding box center [692, 403] width 28 height 10
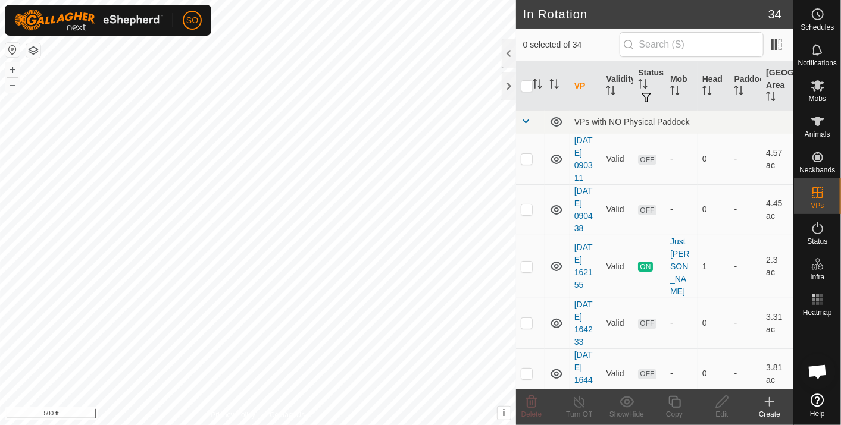
click at [768, 400] on icon at bounding box center [769, 402] width 14 height 14
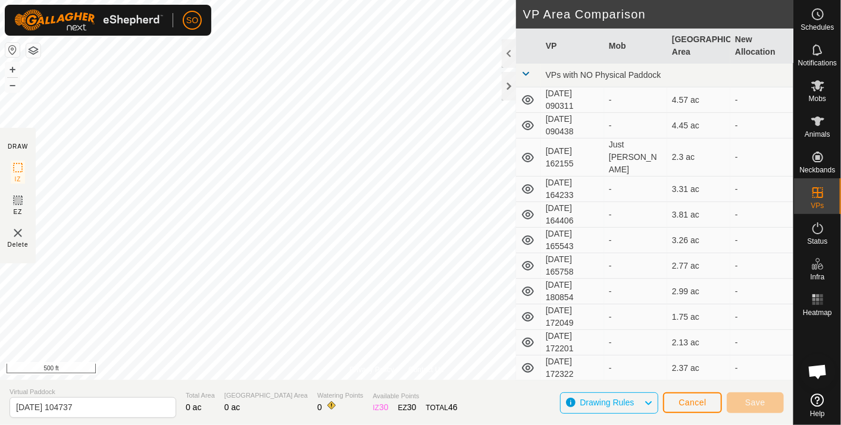
click at [601, 280] on div "Privacy Policy Contact Us Landmark 15 + – ⇧ i This application includes HERE Ma…" at bounding box center [396, 212] width 793 height 425
click at [697, 400] on span "Cancel" at bounding box center [692, 403] width 28 height 10
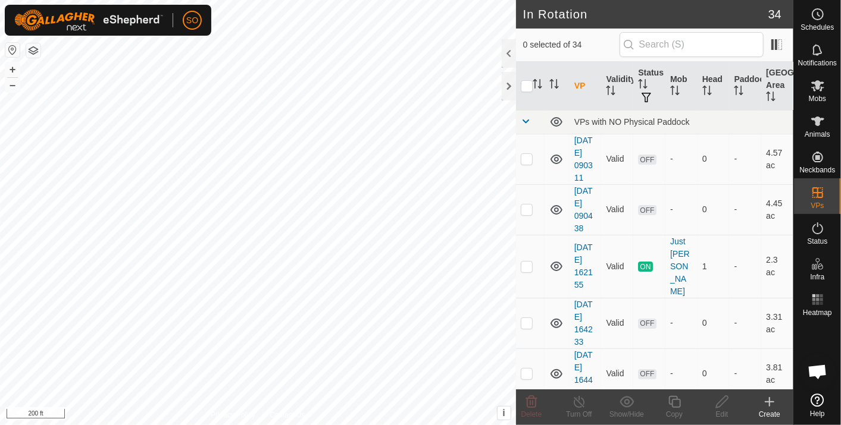
click at [770, 401] on icon at bounding box center [769, 402] width 14 height 14
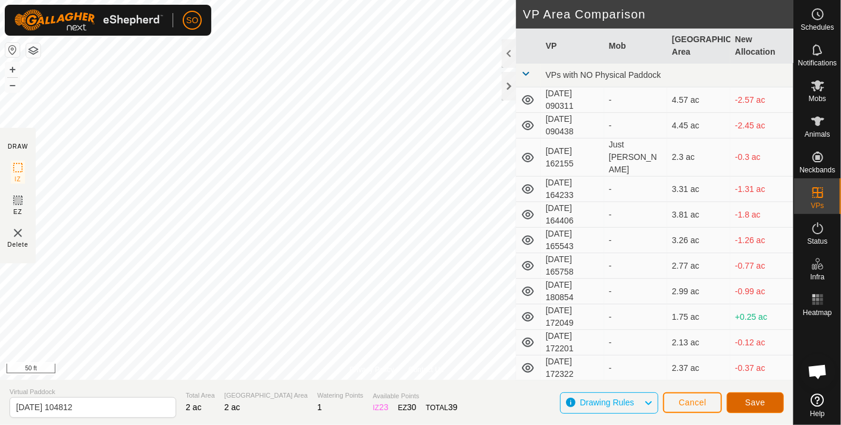
click at [759, 402] on span "Save" at bounding box center [755, 403] width 20 height 10
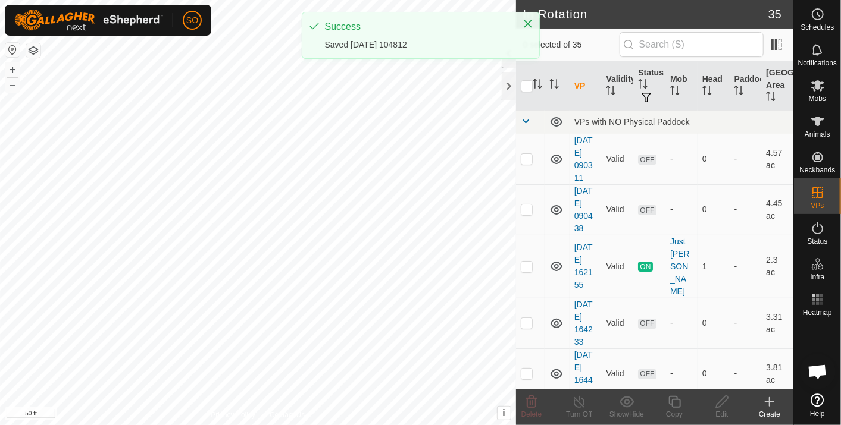
click at [772, 401] on icon at bounding box center [769, 402] width 14 height 14
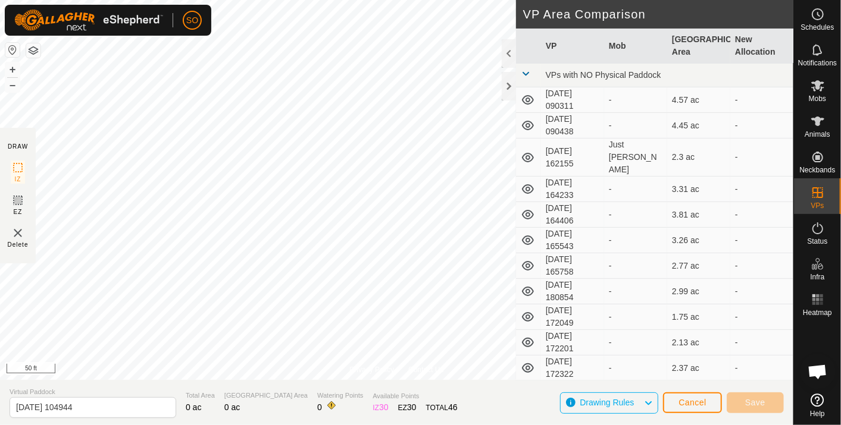
click at [132, 0] on html "SO Schedules Notifications Mobs Animals Neckbands VPs Status Infra Heatmap Help…" at bounding box center [420, 212] width 841 height 425
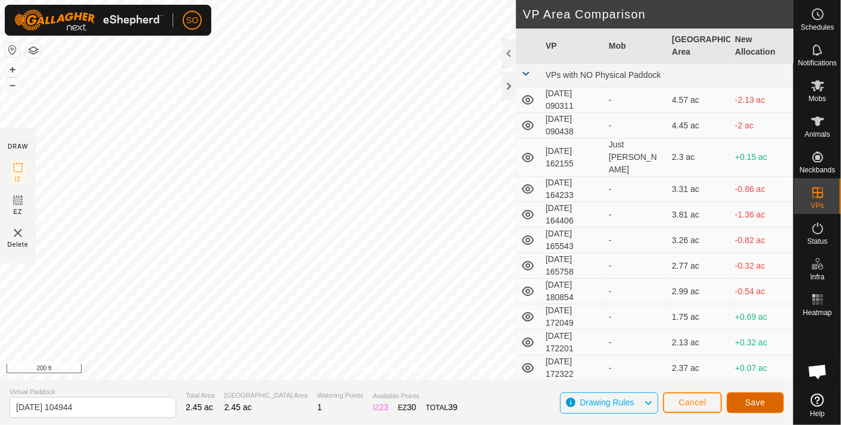
click at [758, 403] on span "Save" at bounding box center [755, 403] width 20 height 10
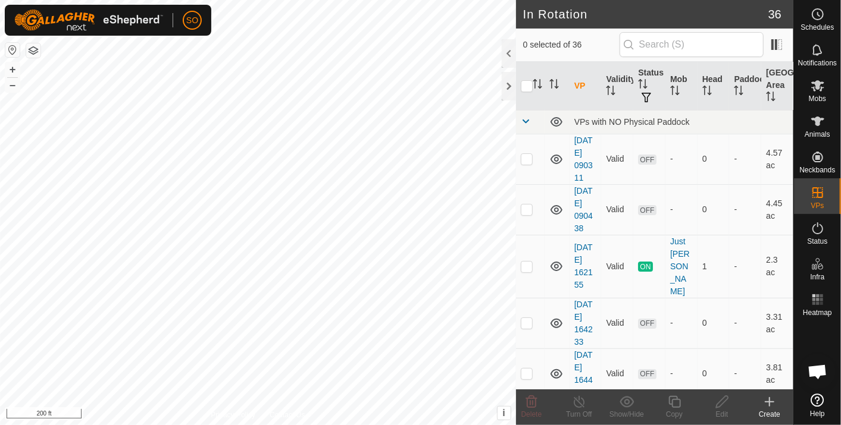
click at [769, 401] on icon at bounding box center [769, 402] width 0 height 8
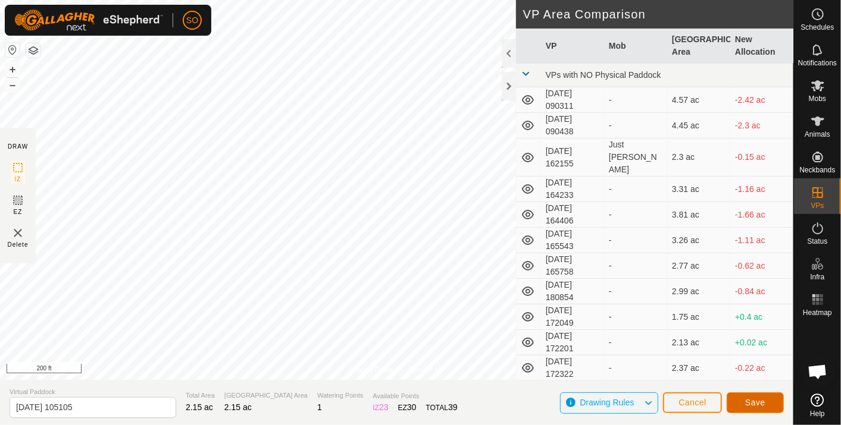
click at [753, 401] on span "Save" at bounding box center [755, 403] width 20 height 10
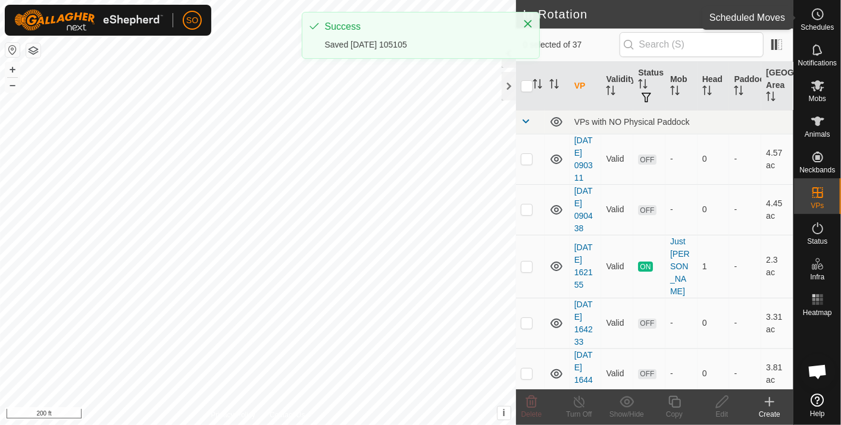
click at [812, 15] on circle at bounding box center [817, 14] width 11 height 11
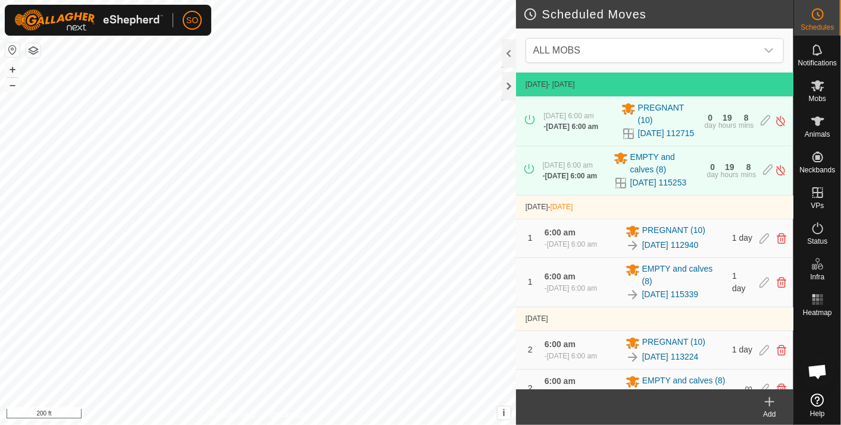
click at [768, 399] on icon at bounding box center [769, 402] width 14 height 14
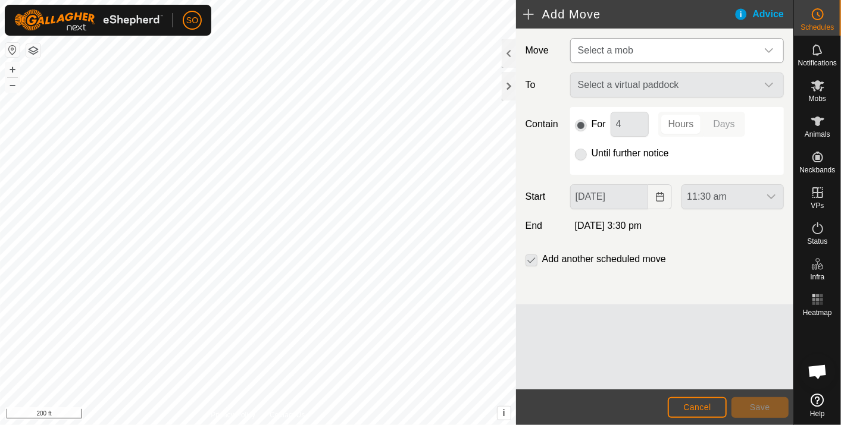
click at [766, 46] on icon "dropdown trigger" at bounding box center [769, 51] width 10 height 10
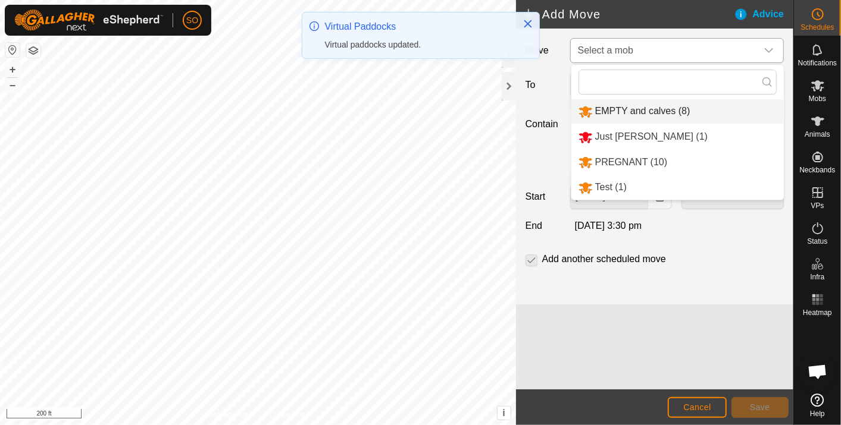
click at [607, 106] on li "EMPTY and calves (8)" at bounding box center [677, 111] width 212 height 24
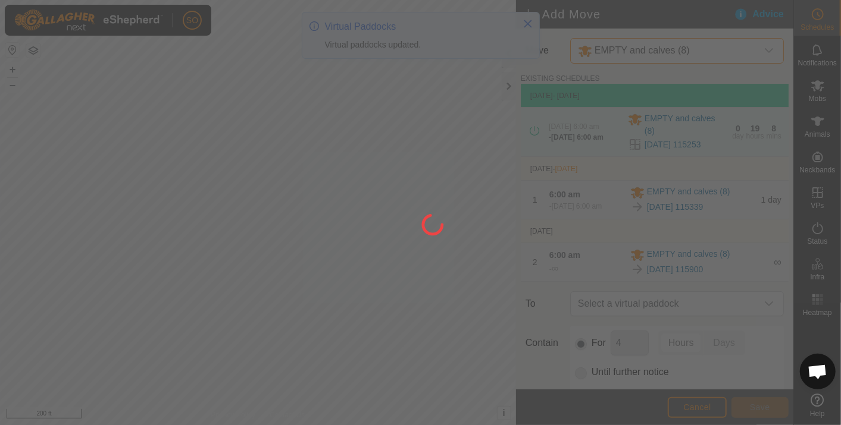
type input "[DATE]"
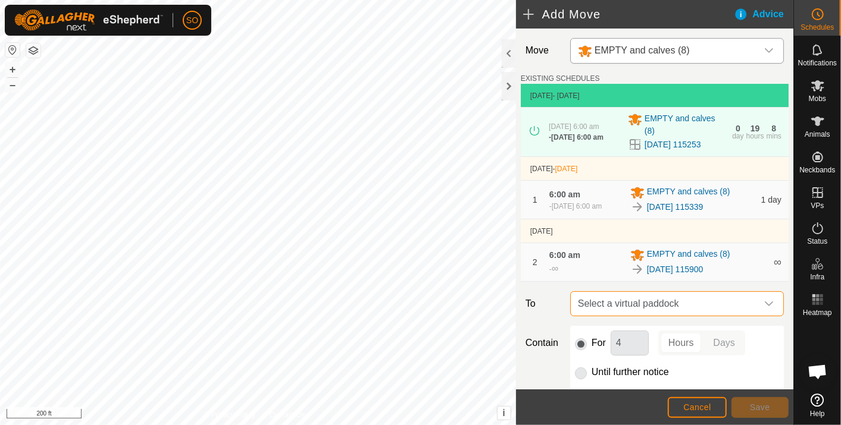
click at [686, 300] on span "Select a virtual paddock" at bounding box center [665, 304] width 184 height 24
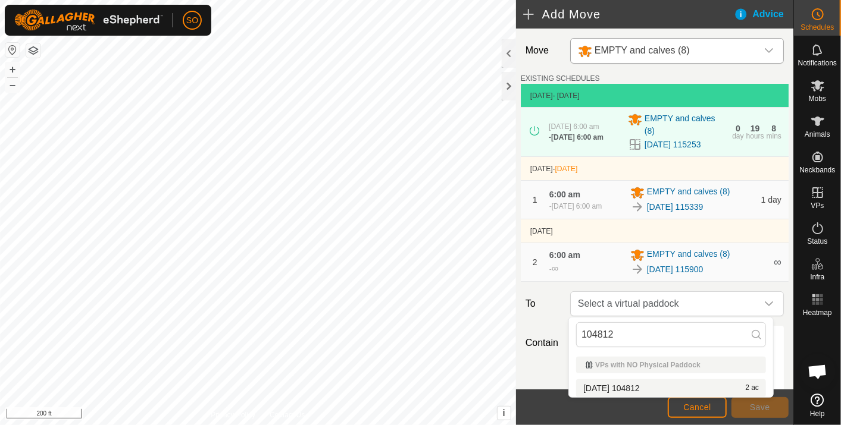
type input "104812"
click at [632, 383] on li "[DATE] 104812 2 ac" at bounding box center [671, 389] width 190 height 18
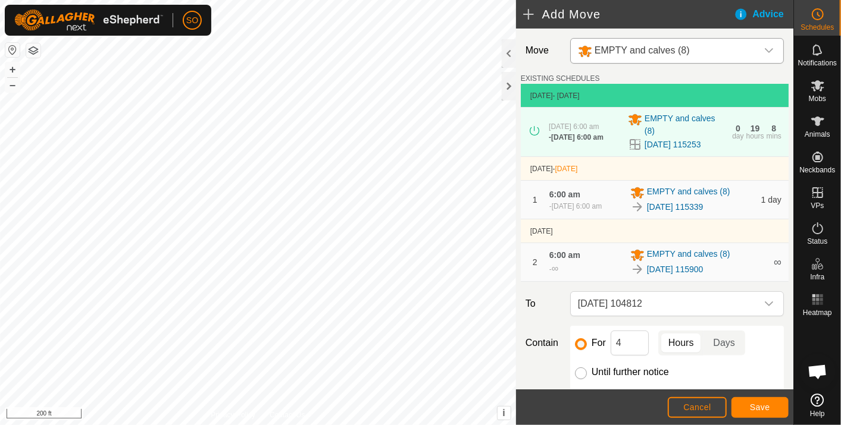
click at [577, 370] on input "Until further notice" at bounding box center [581, 374] width 12 height 12
radio input "true"
checkbox input "false"
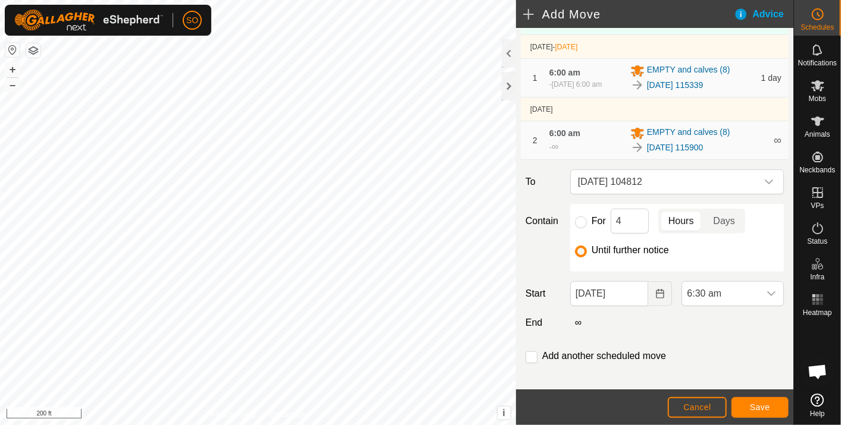
scroll to position [132, 0]
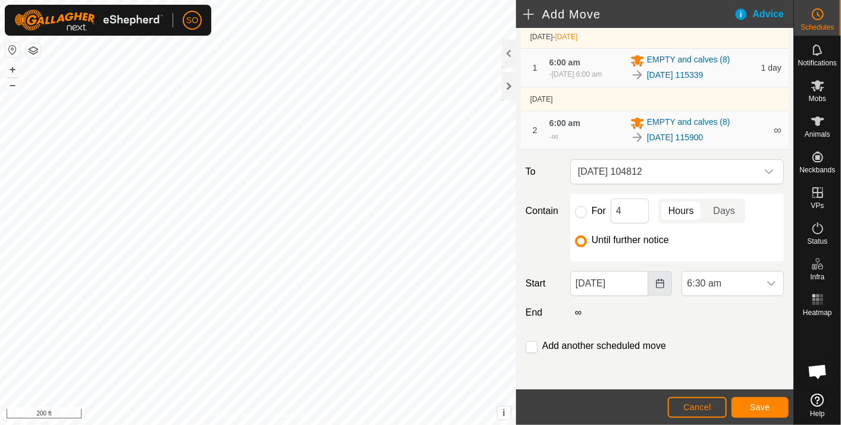
click at [656, 280] on icon "Choose Date" at bounding box center [660, 284] width 8 height 10
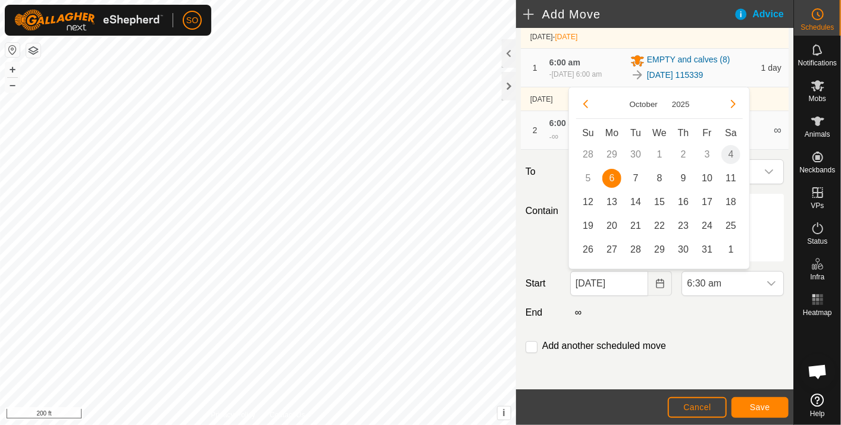
click at [730, 153] on td "4" at bounding box center [731, 155] width 24 height 24
click at [729, 153] on td "4" at bounding box center [731, 155] width 24 height 24
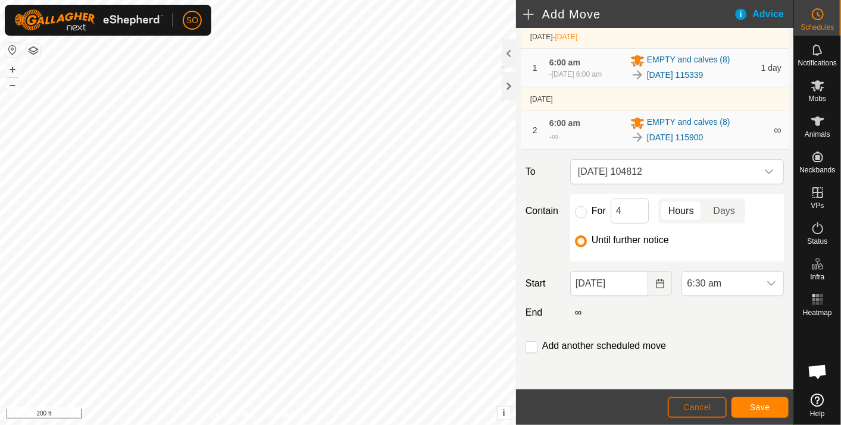
click at [691, 405] on span "Cancel" at bounding box center [697, 408] width 28 height 10
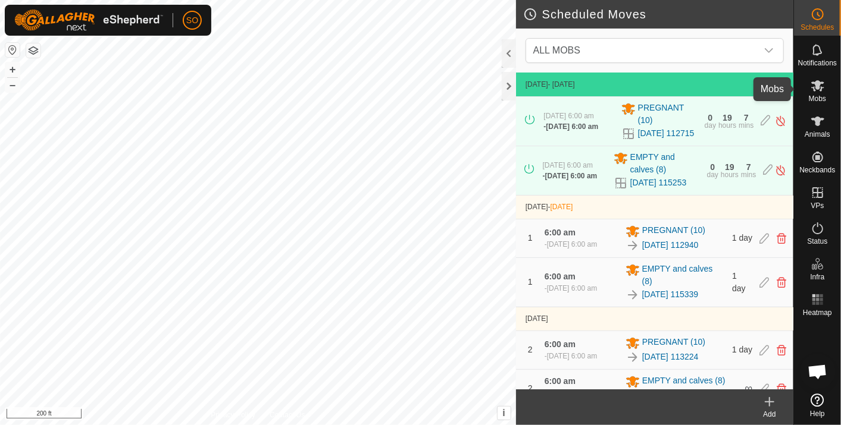
click at [822, 86] on icon at bounding box center [818, 86] width 14 height 14
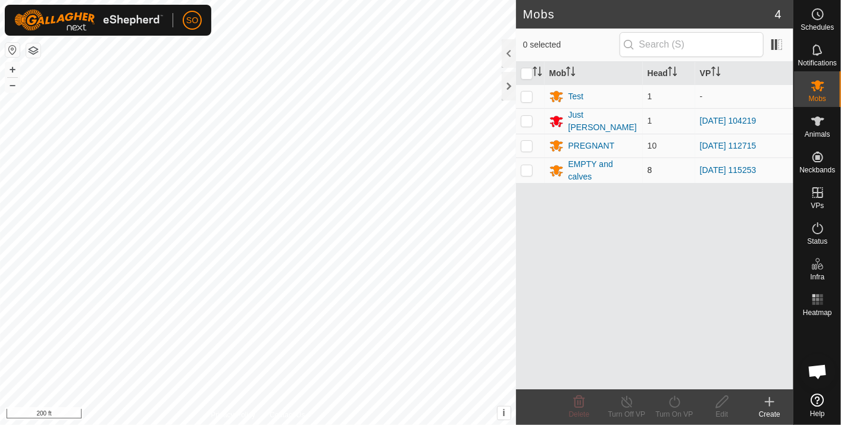
click at [525, 165] on p-checkbox at bounding box center [527, 170] width 12 height 10
checkbox input "true"
click at [672, 398] on icon at bounding box center [674, 402] width 15 height 14
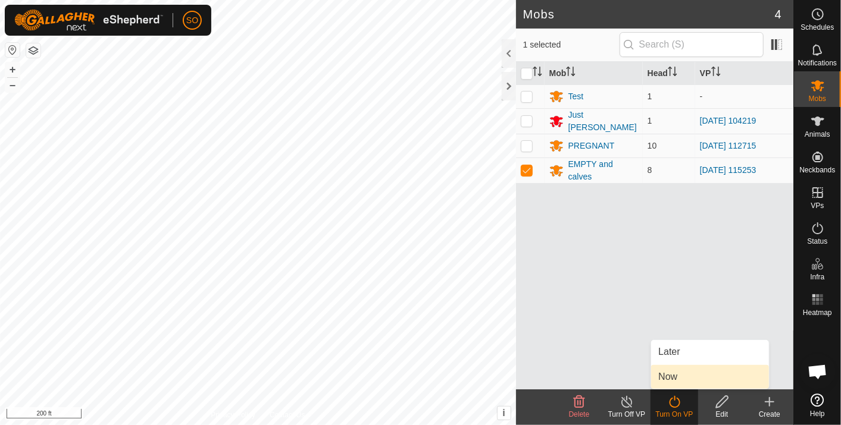
click at [674, 371] on link "Now" at bounding box center [710, 377] width 118 height 24
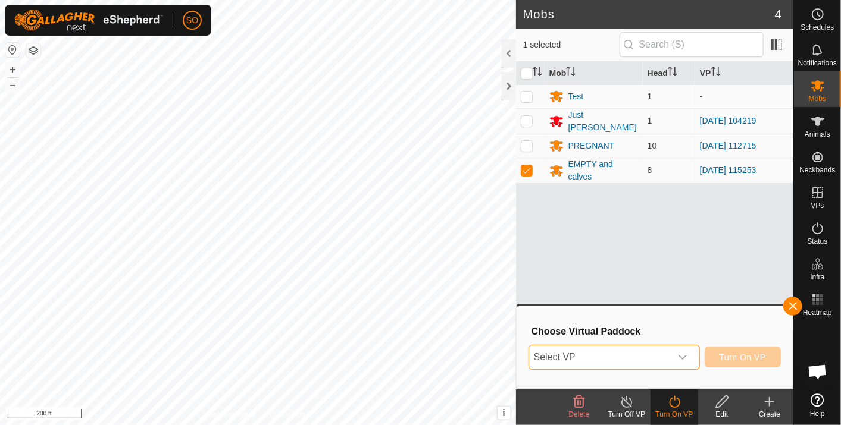
click at [607, 355] on span "Select VP" at bounding box center [600, 358] width 142 height 24
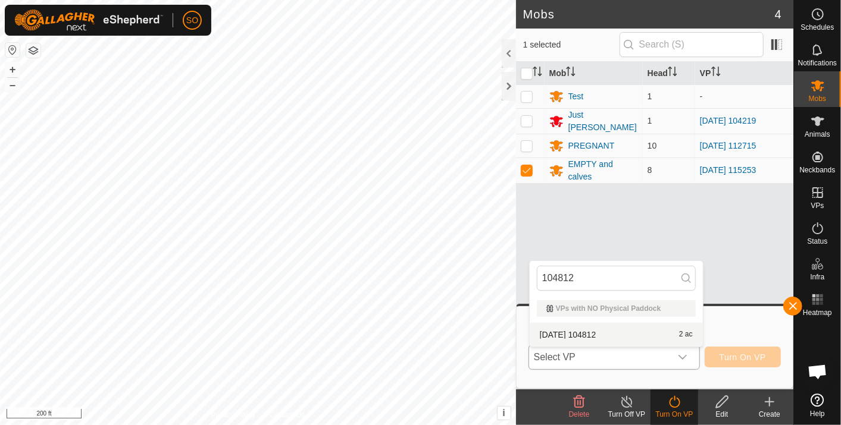
type input "104812"
click at [589, 331] on li "[DATE] 104812 2 ac" at bounding box center [616, 335] width 173 height 24
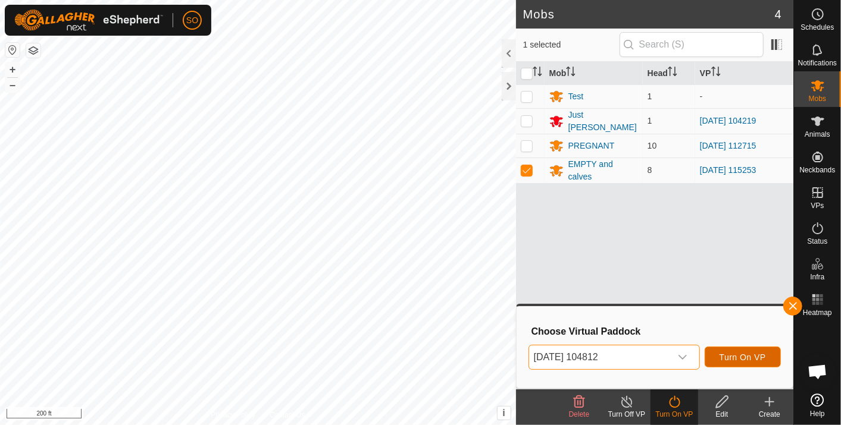
click at [738, 353] on span "Turn On VP" at bounding box center [742, 358] width 46 height 10
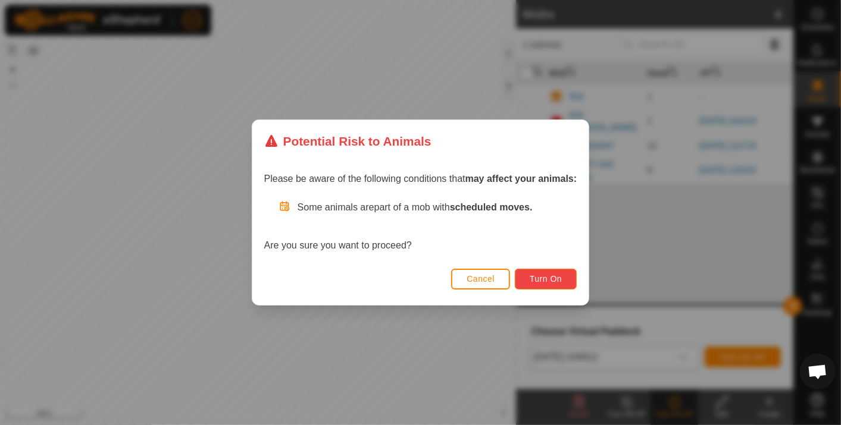
click at [542, 275] on span "Turn On" at bounding box center [546, 279] width 32 height 10
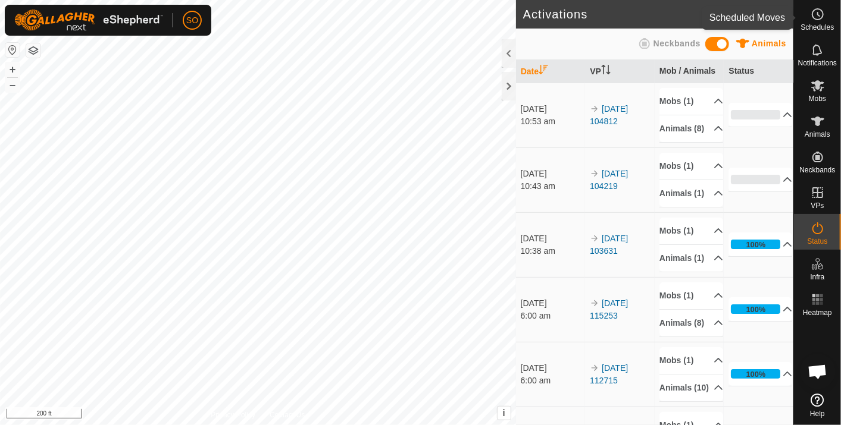
click at [819, 15] on icon at bounding box center [819, 14] width 2 height 4
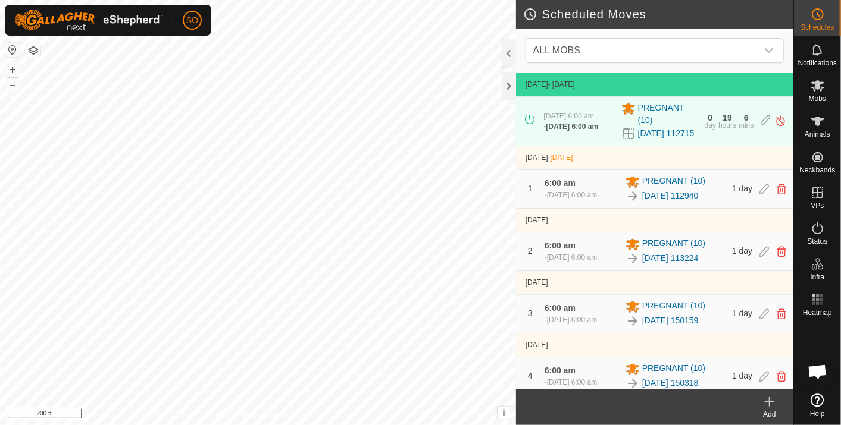
click at [771, 401] on icon at bounding box center [769, 402] width 14 height 14
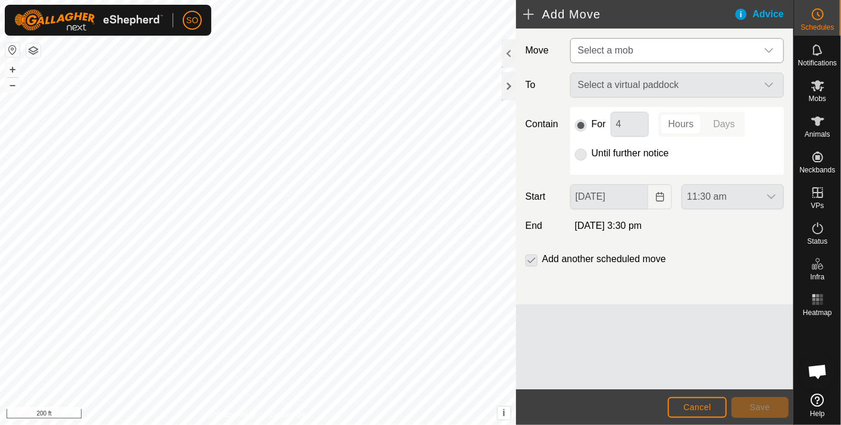
click at [770, 47] on icon "dropdown trigger" at bounding box center [769, 51] width 10 height 10
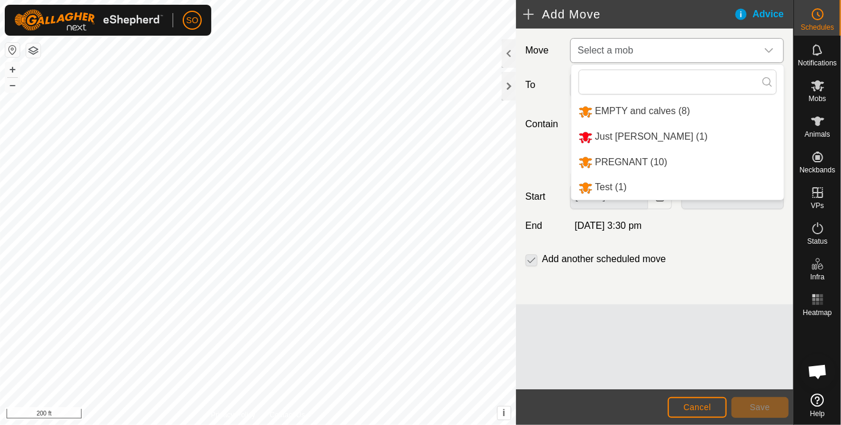
click at [627, 105] on li "EMPTY and calves (8)" at bounding box center [677, 111] width 212 height 24
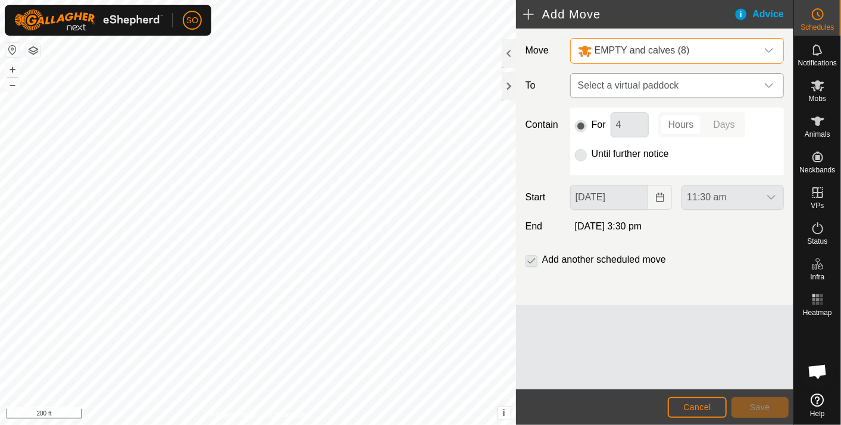
click at [636, 81] on span "Select a virtual paddock" at bounding box center [665, 86] width 184 height 24
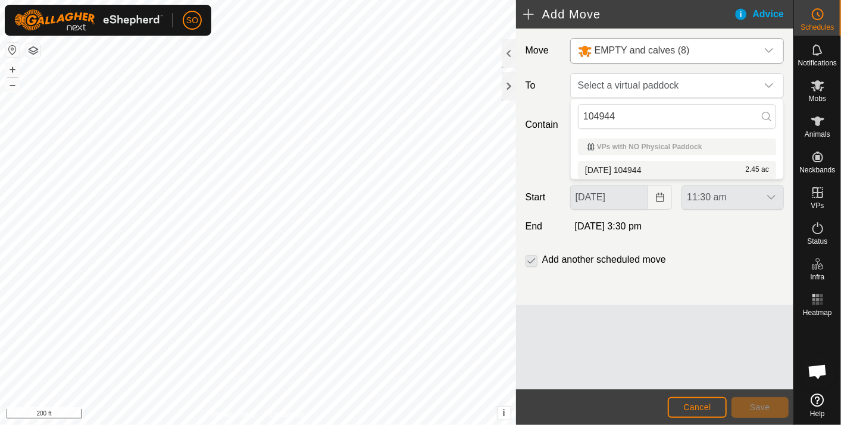
type input "104944"
click at [644, 168] on li "[DATE] 104944 2.45 ac" at bounding box center [677, 170] width 198 height 18
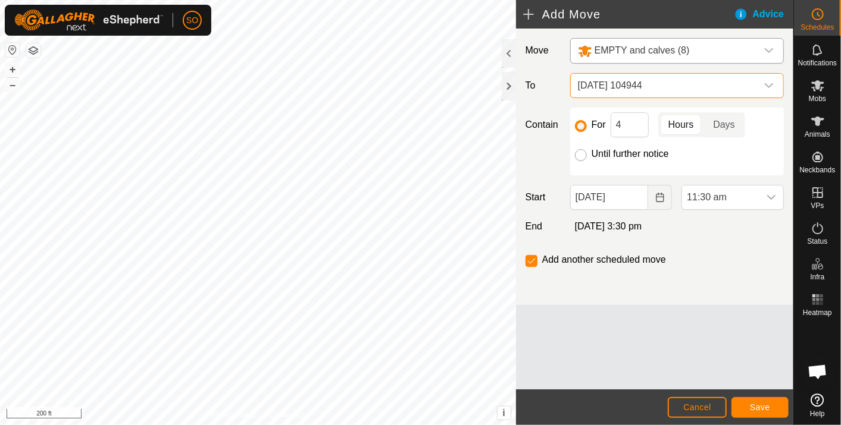
click at [583, 154] on input "Until further notice" at bounding box center [581, 155] width 12 height 12
radio input "true"
checkbox input "false"
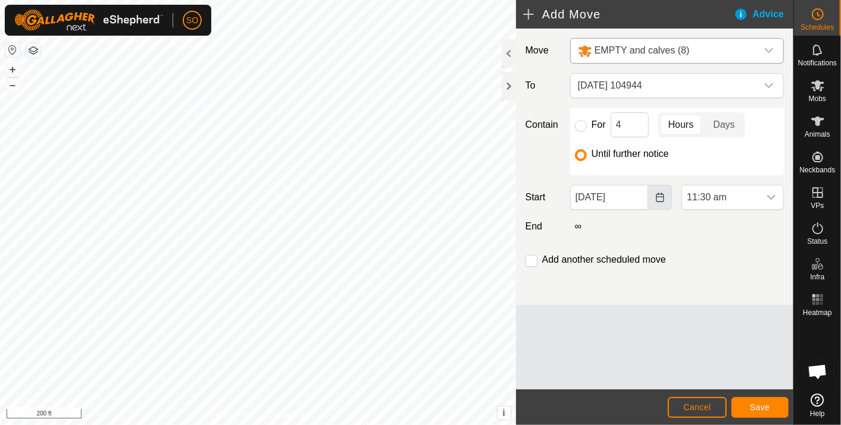
click at [662, 193] on icon "Choose Date" at bounding box center [660, 198] width 8 height 10
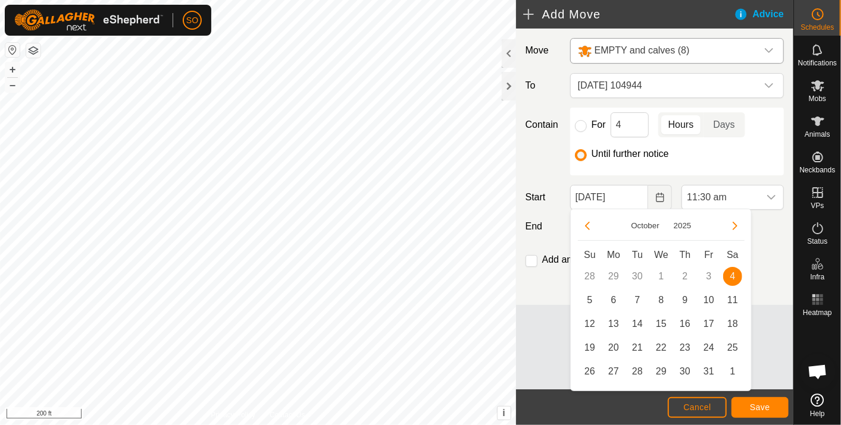
drag, startPoint x: 587, startPoint y: 296, endPoint x: 633, endPoint y: 289, distance: 45.9
click at [587, 296] on span "5" at bounding box center [589, 300] width 19 height 19
type input "[DATE]"
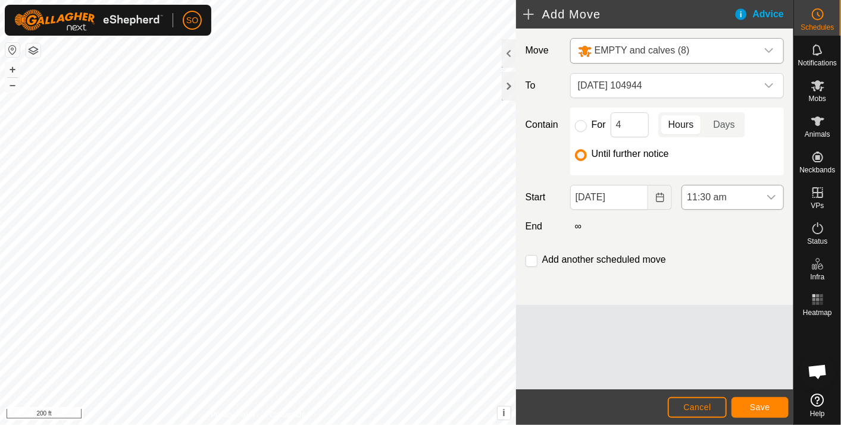
click at [774, 193] on icon "dropdown trigger" at bounding box center [771, 198] width 10 height 10
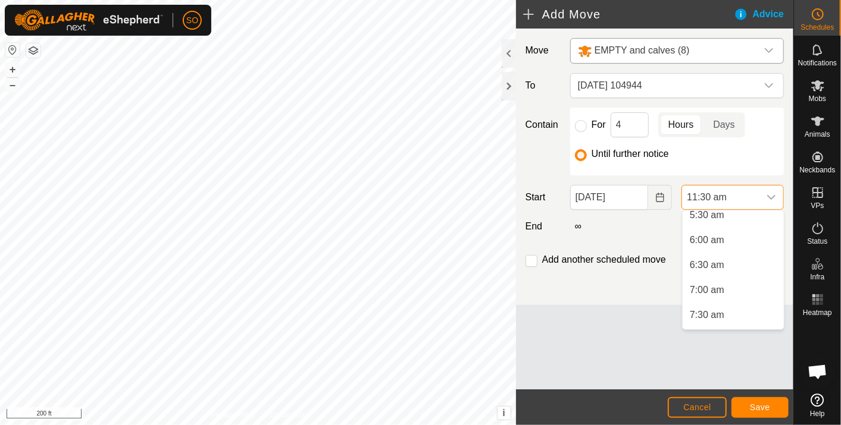
scroll to position [280, 0]
click at [702, 236] on li "6:00 am" at bounding box center [733, 242] width 101 height 24
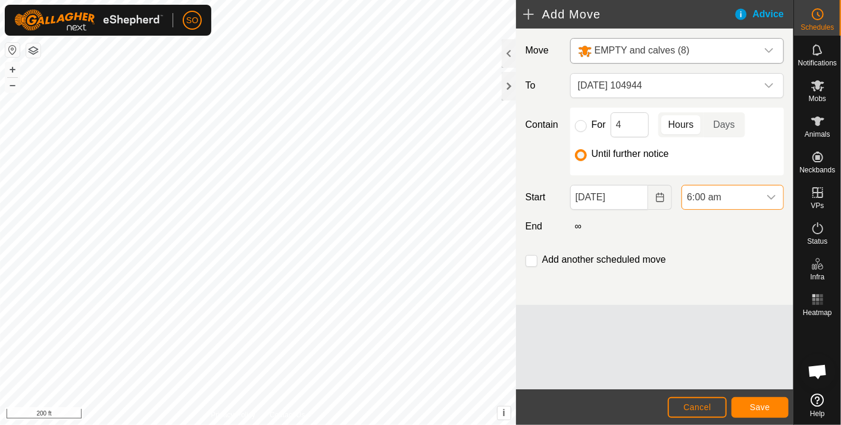
scroll to position [479, 0]
click at [754, 403] on span "Save" at bounding box center [760, 408] width 20 height 10
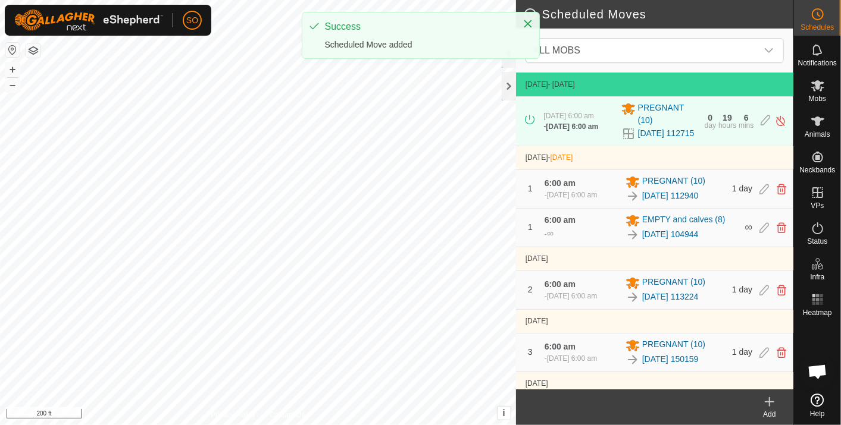
click at [769, 399] on icon at bounding box center [769, 402] width 0 height 8
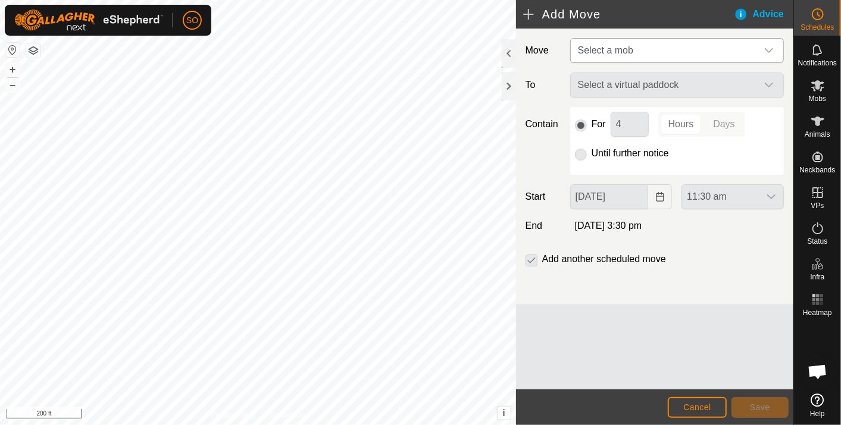
click at [770, 46] on icon "dropdown trigger" at bounding box center [769, 51] width 10 height 10
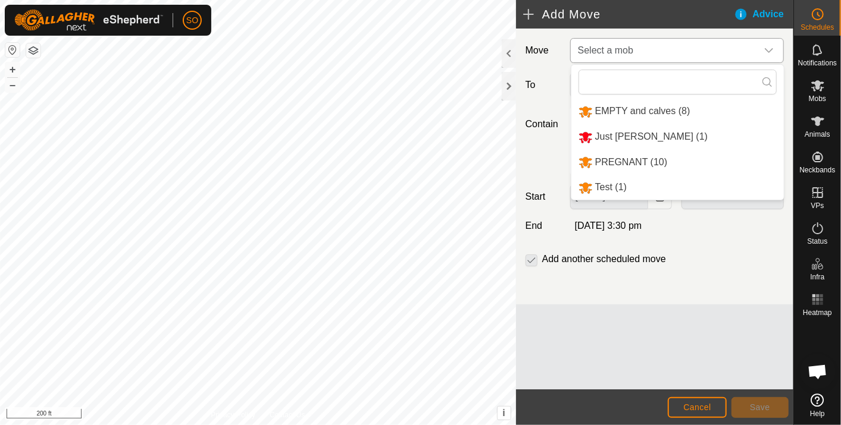
click at [663, 106] on li "EMPTY and calves (8)" at bounding box center [677, 111] width 212 height 24
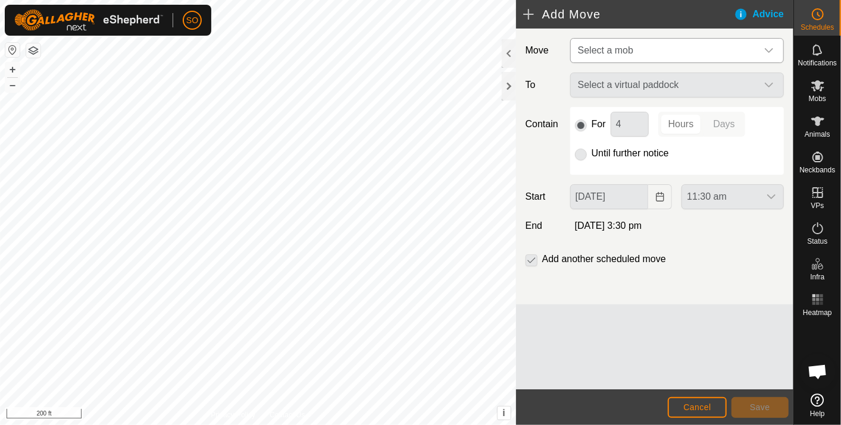
type input "[DATE]"
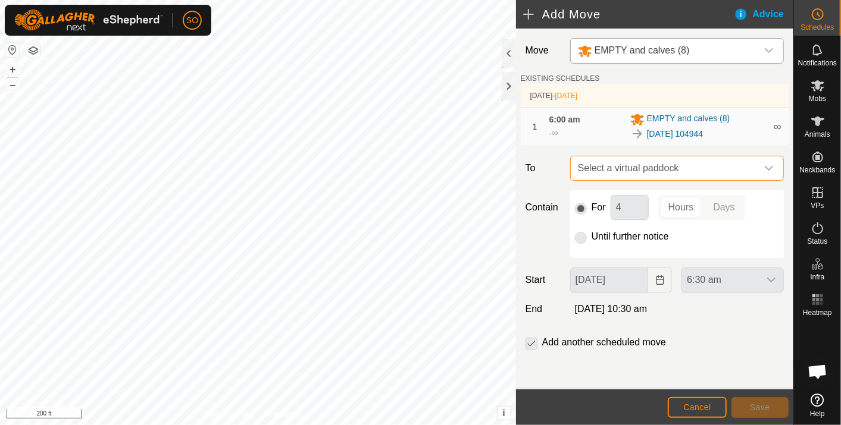
click at [680, 162] on span "Select a virtual paddock" at bounding box center [665, 169] width 184 height 24
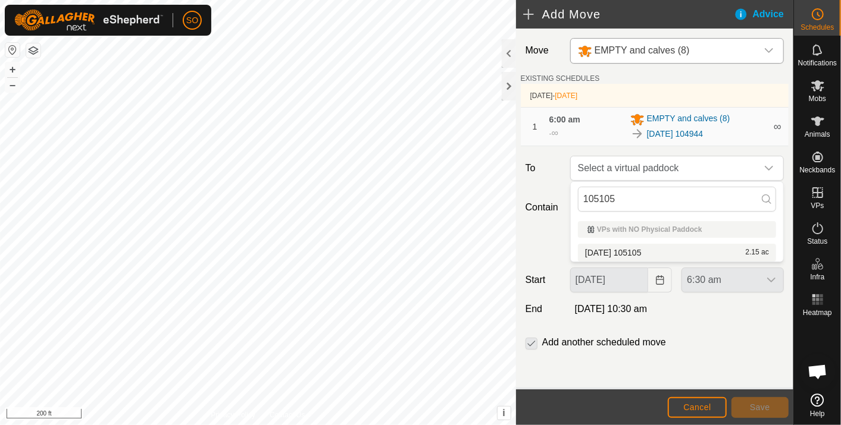
type input "105105"
click at [637, 251] on li "[DATE] 105105 2.15 ac" at bounding box center [677, 253] width 198 height 18
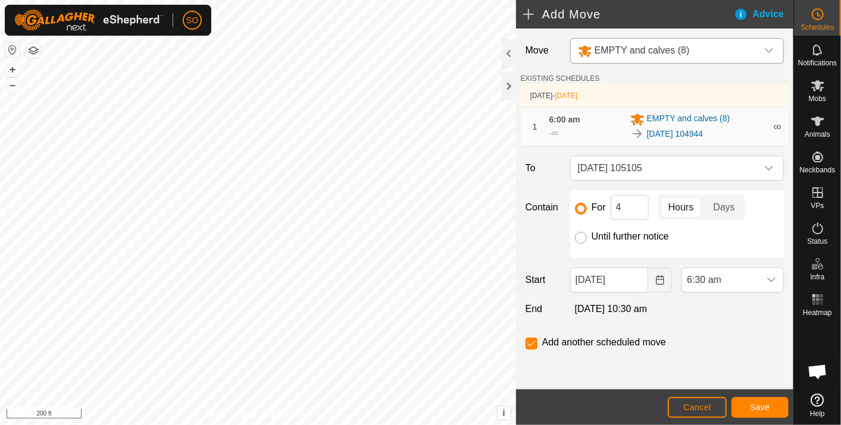
click at [582, 236] on input "Until further notice" at bounding box center [581, 238] width 12 height 12
radio input "true"
checkbox input "false"
click at [661, 280] on icon "Choose Date" at bounding box center [660, 281] width 10 height 10
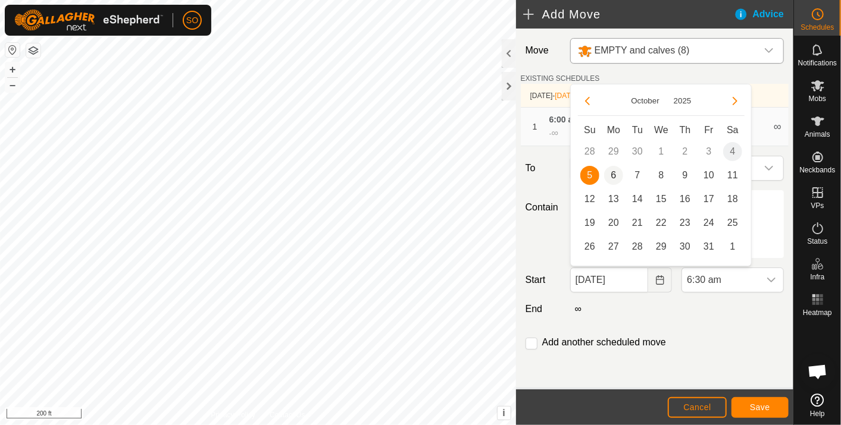
click at [612, 173] on span "6" at bounding box center [613, 175] width 19 height 19
type input "[DATE]"
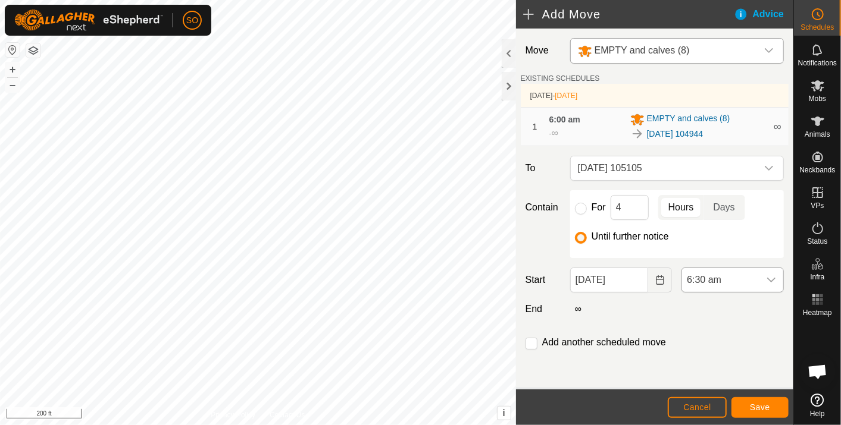
click at [777, 276] on div "dropdown trigger" at bounding box center [771, 280] width 24 height 24
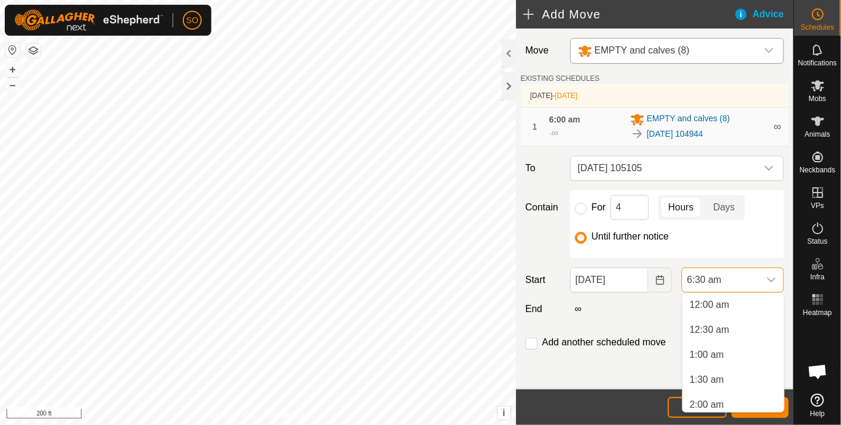
scroll to position [229, 0]
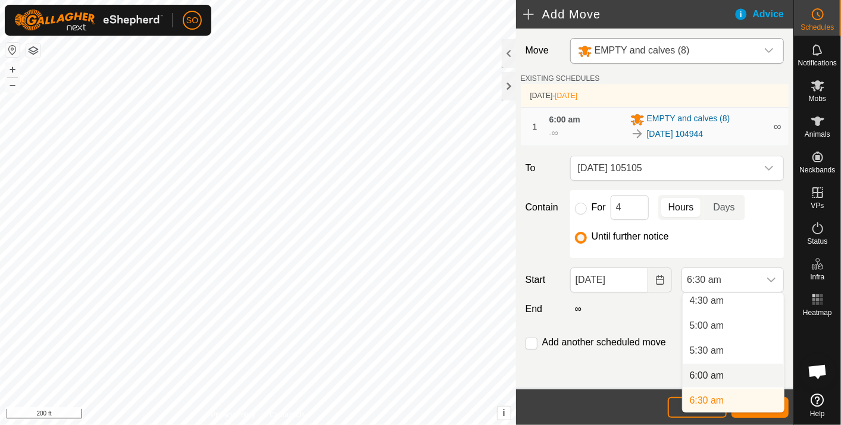
click at [717, 372] on li "6:00 am" at bounding box center [733, 376] width 101 height 24
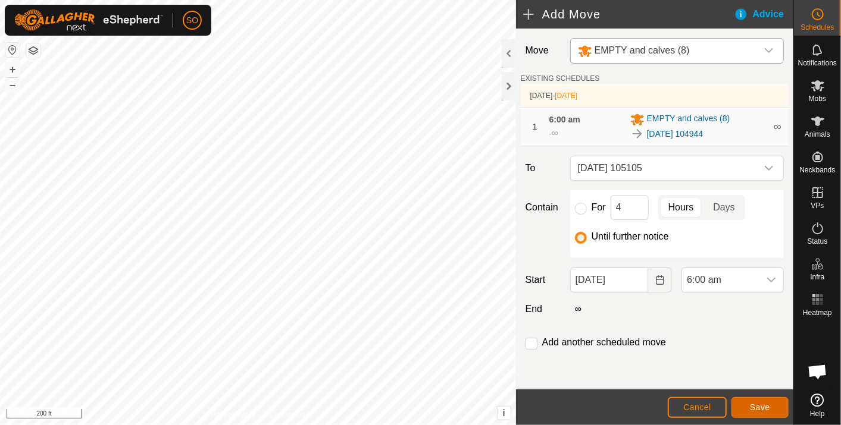
click at [753, 402] on button "Save" at bounding box center [759, 408] width 57 height 21
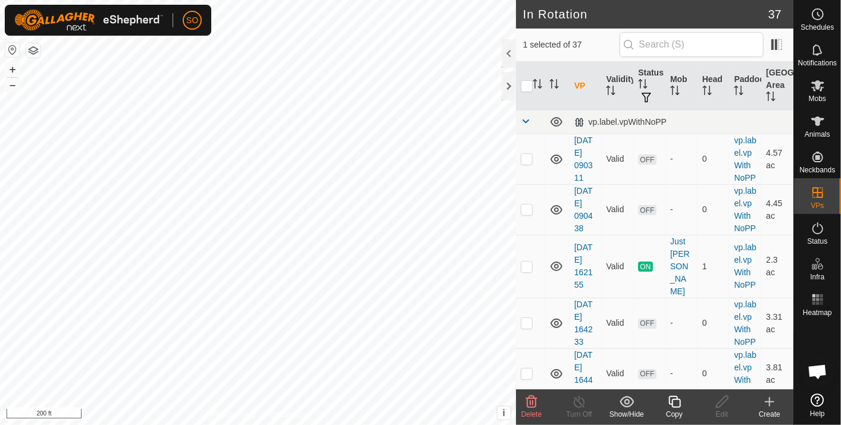
checkbox input "false"
checkbox input "true"
